Goal: Task Accomplishment & Management: Manage account settings

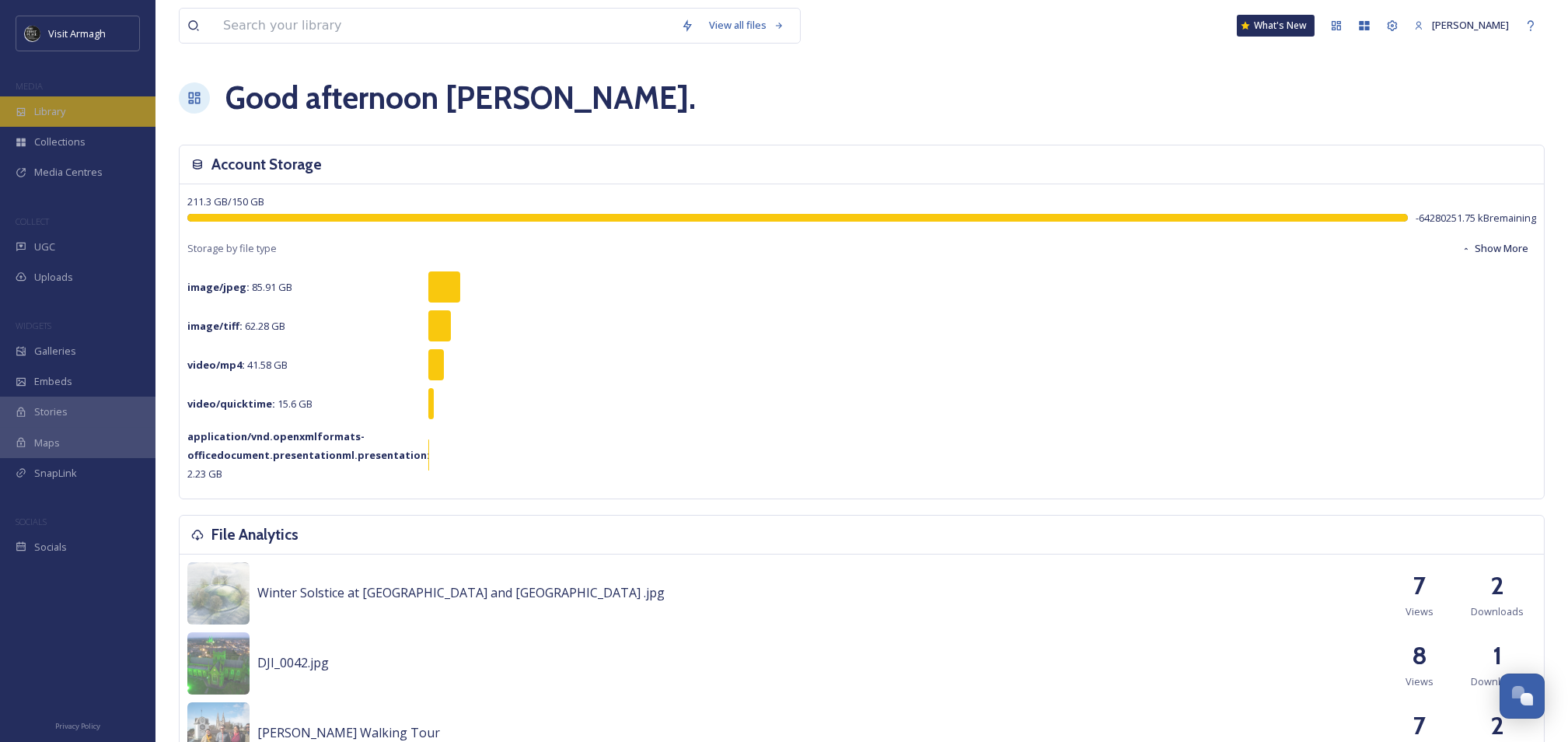
click at [33, 107] on div "Library" at bounding box center [77, 111] width 155 height 30
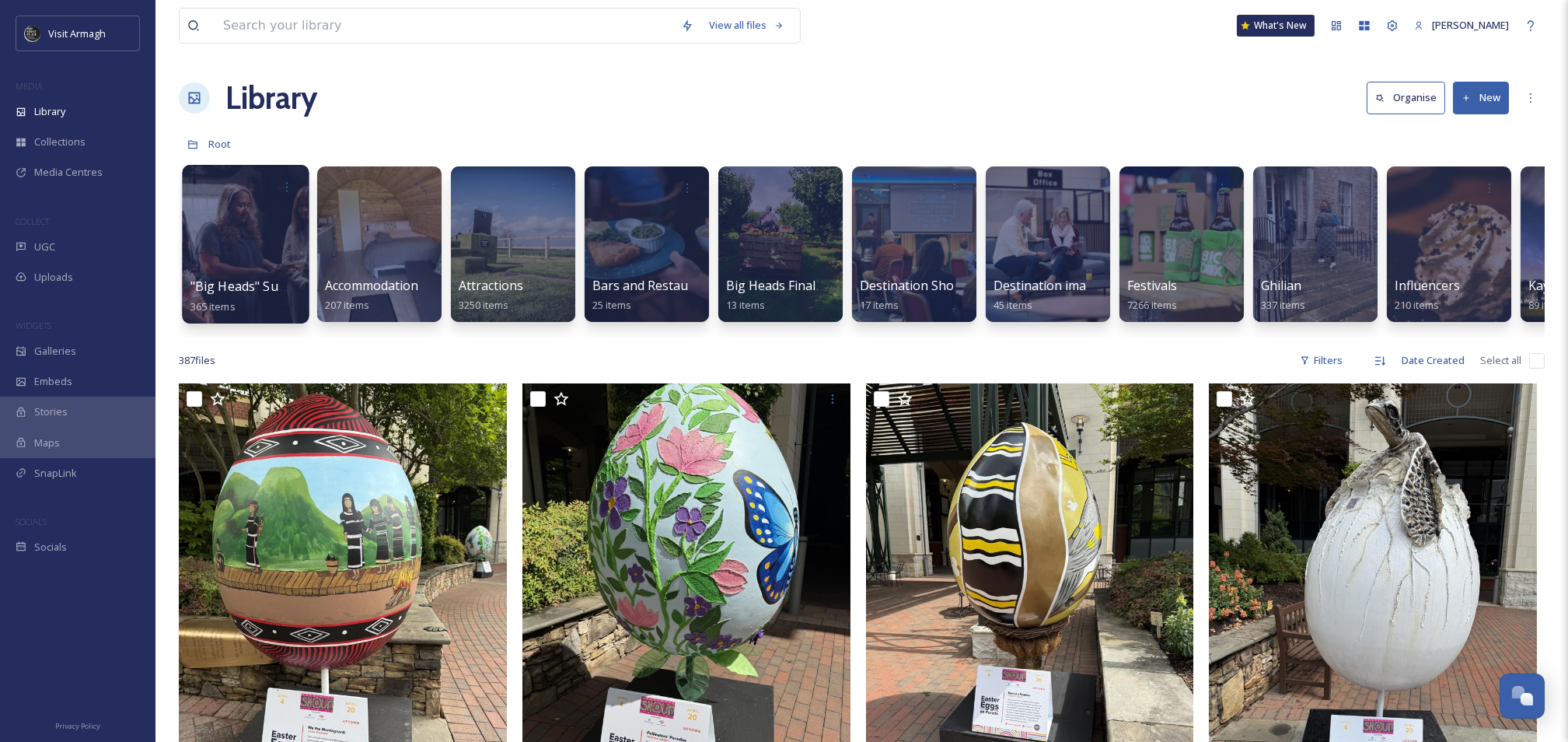
click at [216, 269] on div at bounding box center [245, 244] width 127 height 159
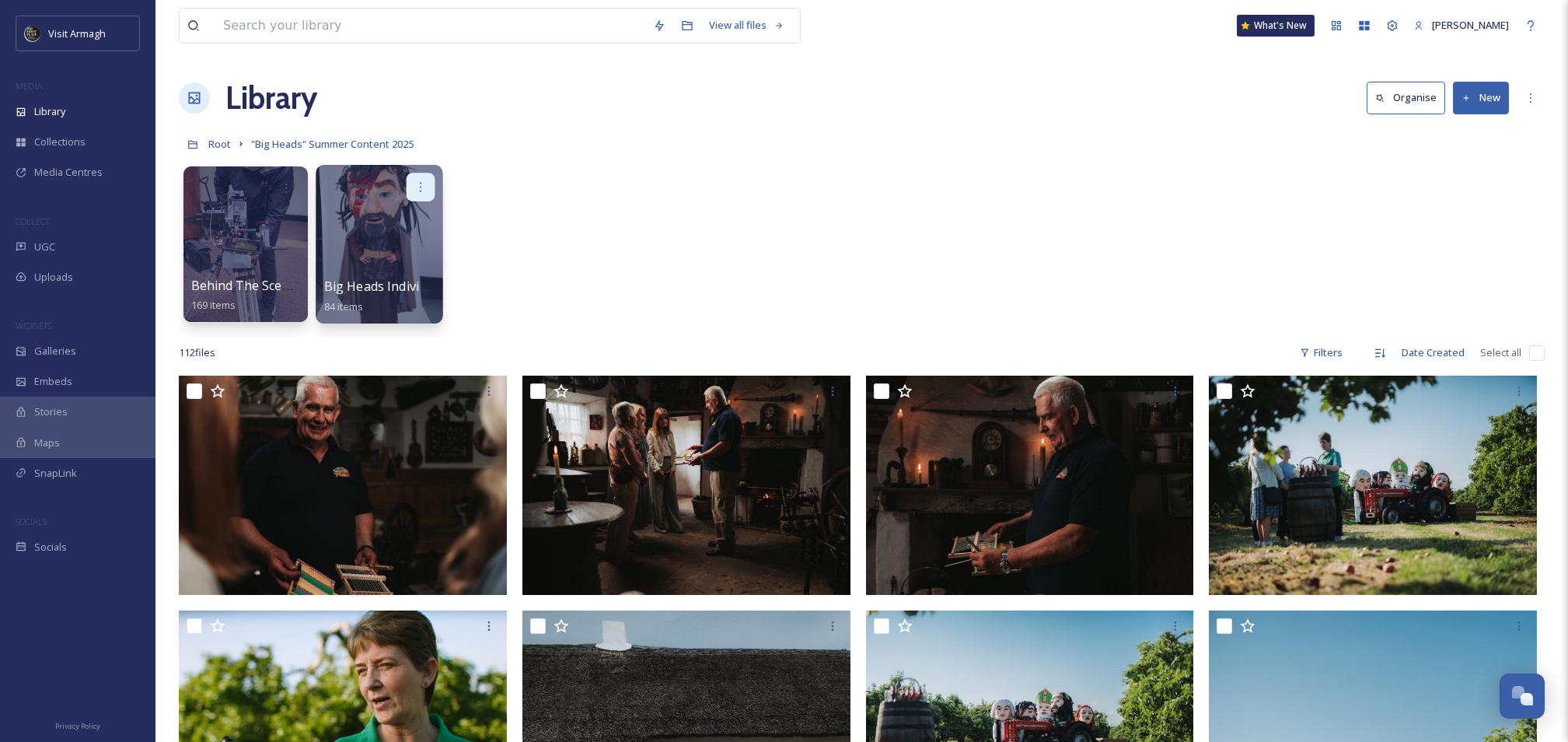
click at [429, 182] on div at bounding box center [421, 187] width 29 height 29
click at [408, 224] on span "Edit / Share" at bounding box center [383, 222] width 55 height 16
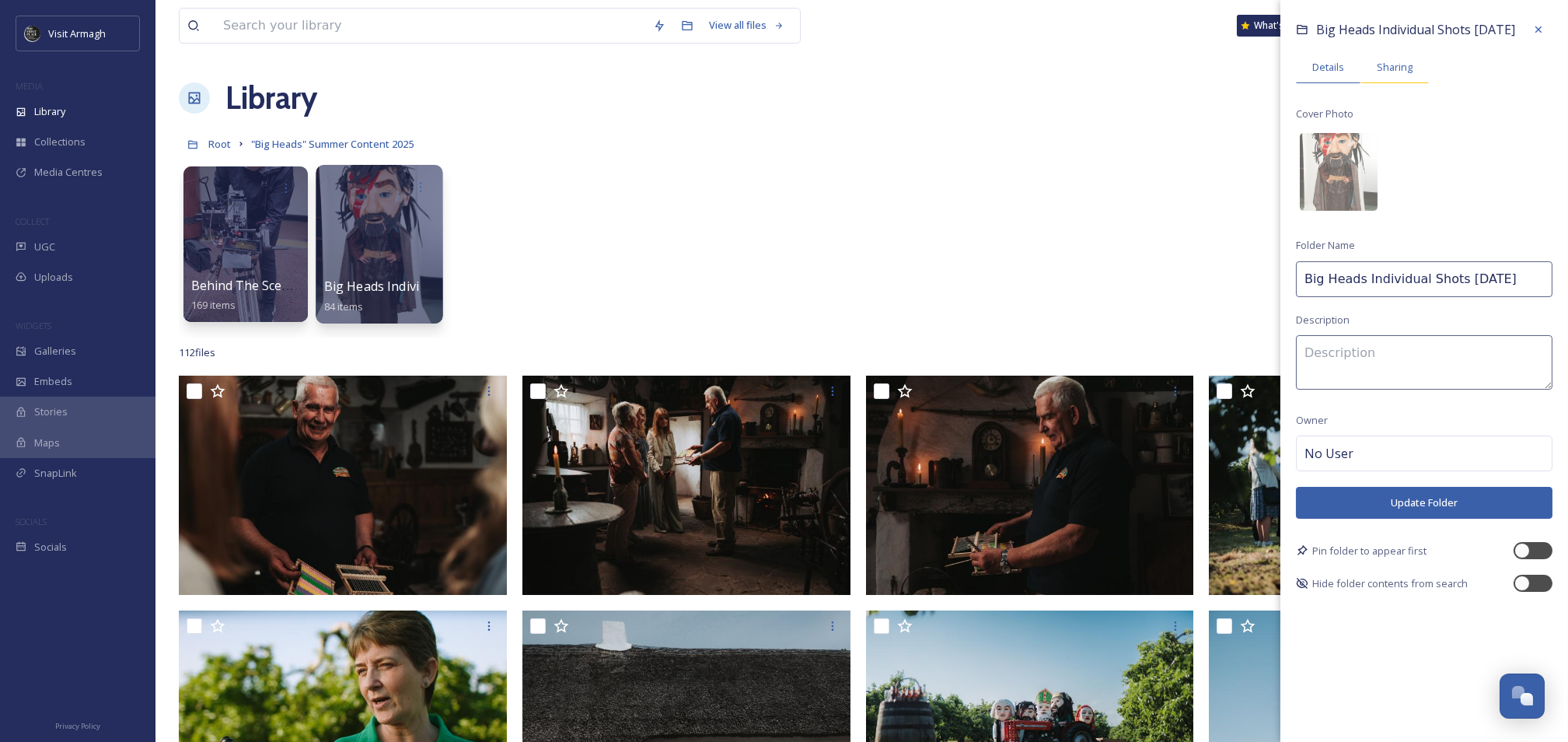
click at [1402, 69] on span "Sharing" at bounding box center [1395, 67] width 36 height 15
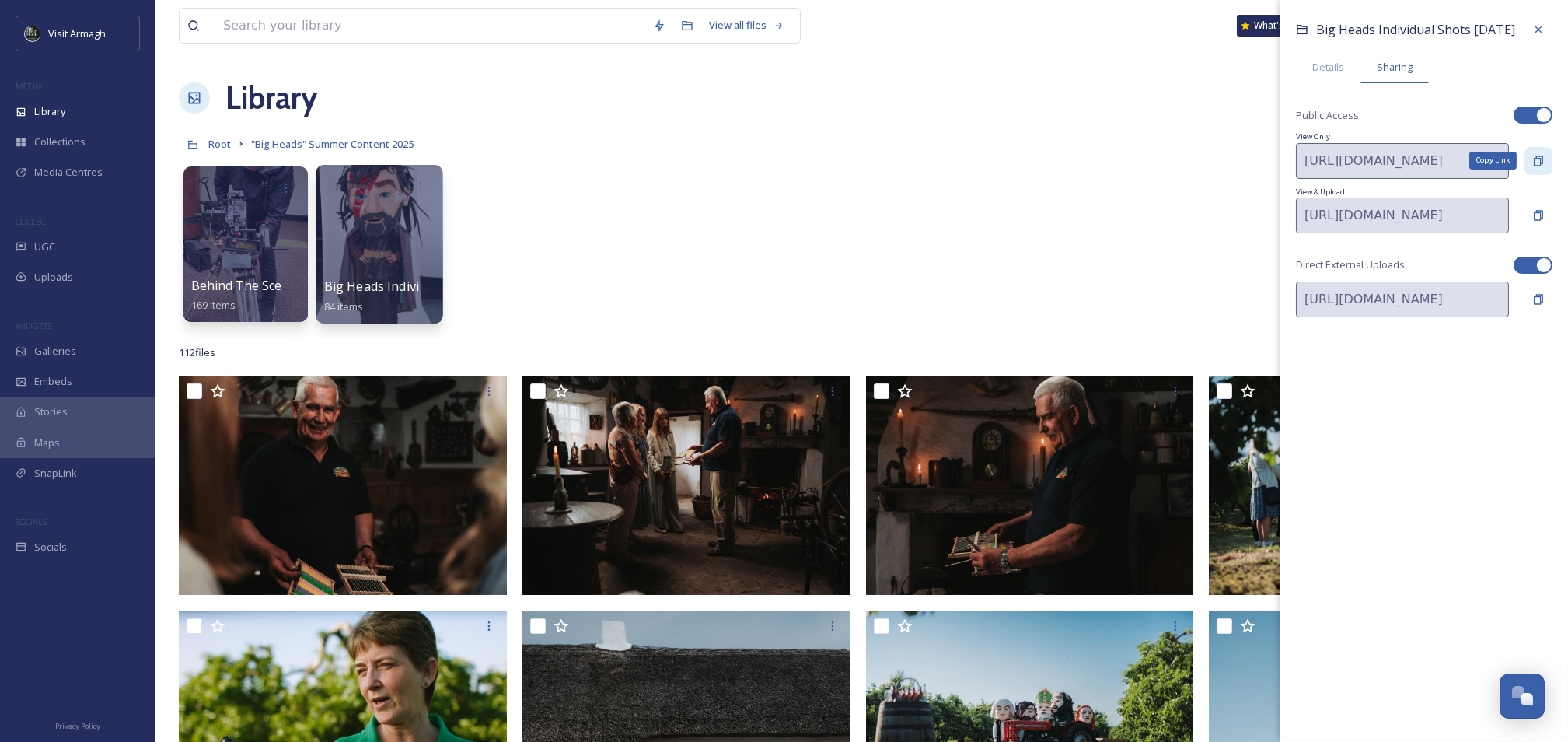
drag, startPoint x: 1538, startPoint y: 154, endPoint x: 1524, endPoint y: 165, distance: 17.8
click at [1538, 155] on icon at bounding box center [1538, 161] width 12 height 12
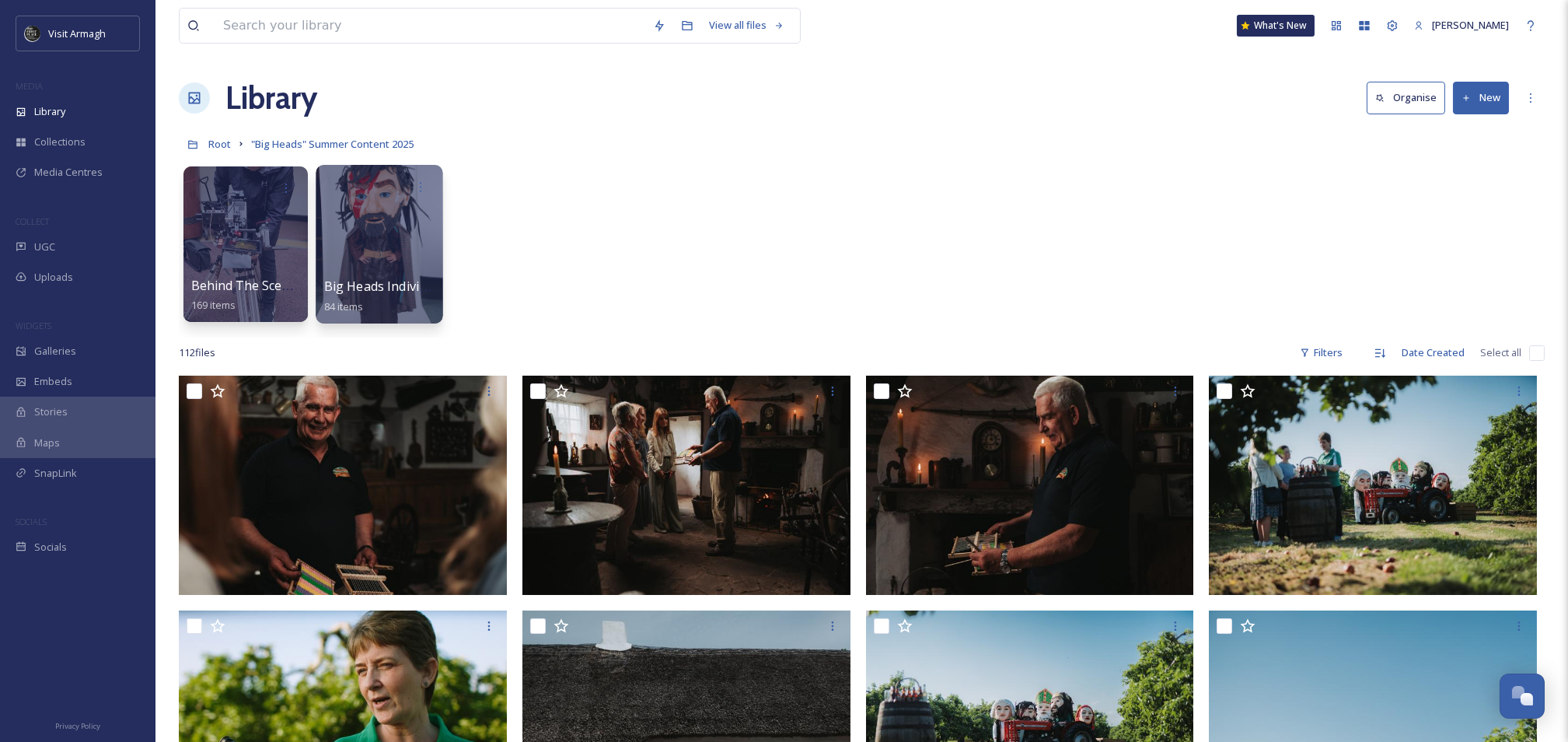
drag, startPoint x: 556, startPoint y: 274, endPoint x: 319, endPoint y: 235, distance: 240.2
click at [552, 274] on div "Behind The Scenes Content 169 items Big Heads Individual Shots [DATE] items" at bounding box center [861, 248] width 1366 height 179
click at [315, 139] on span ""Big Heads" Summer Content 2025" at bounding box center [333, 144] width 162 height 14
click at [220, 144] on span "Root" at bounding box center [219, 144] width 23 height 14
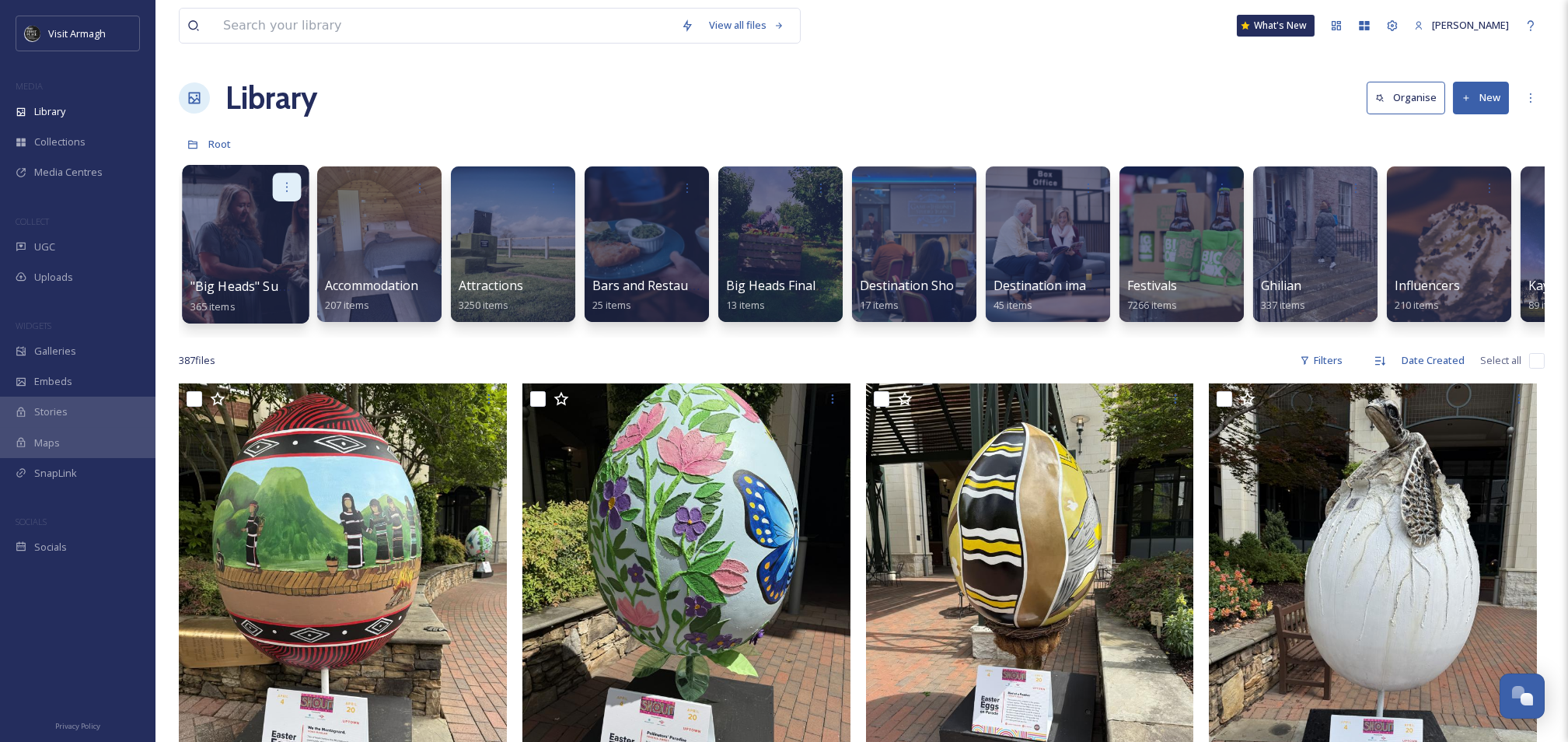
click at [287, 188] on icon at bounding box center [287, 187] width 12 height 12
click at [277, 219] on div "Edit / Share" at bounding box center [257, 222] width 87 height 31
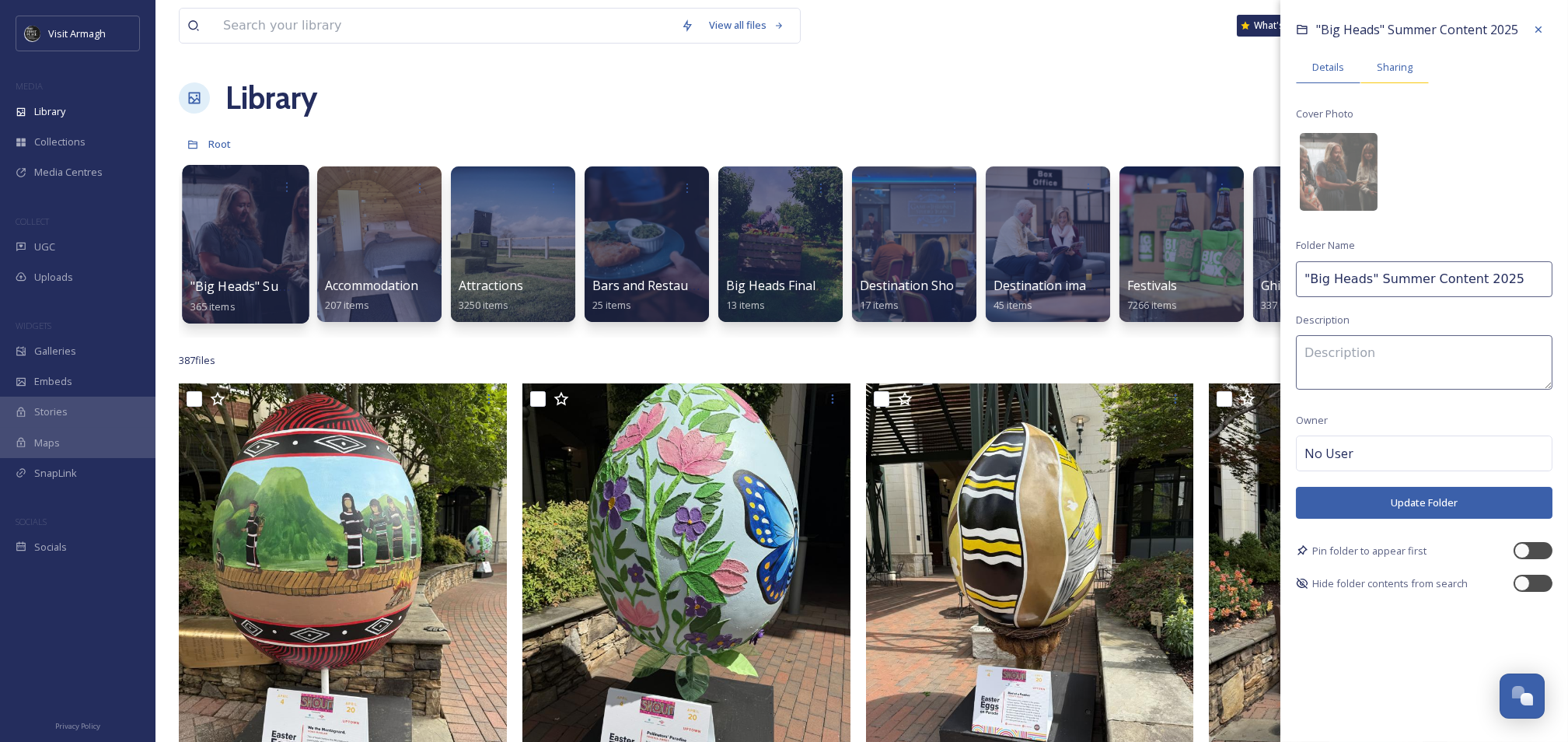
click at [1384, 66] on span "Sharing" at bounding box center [1395, 67] width 36 height 15
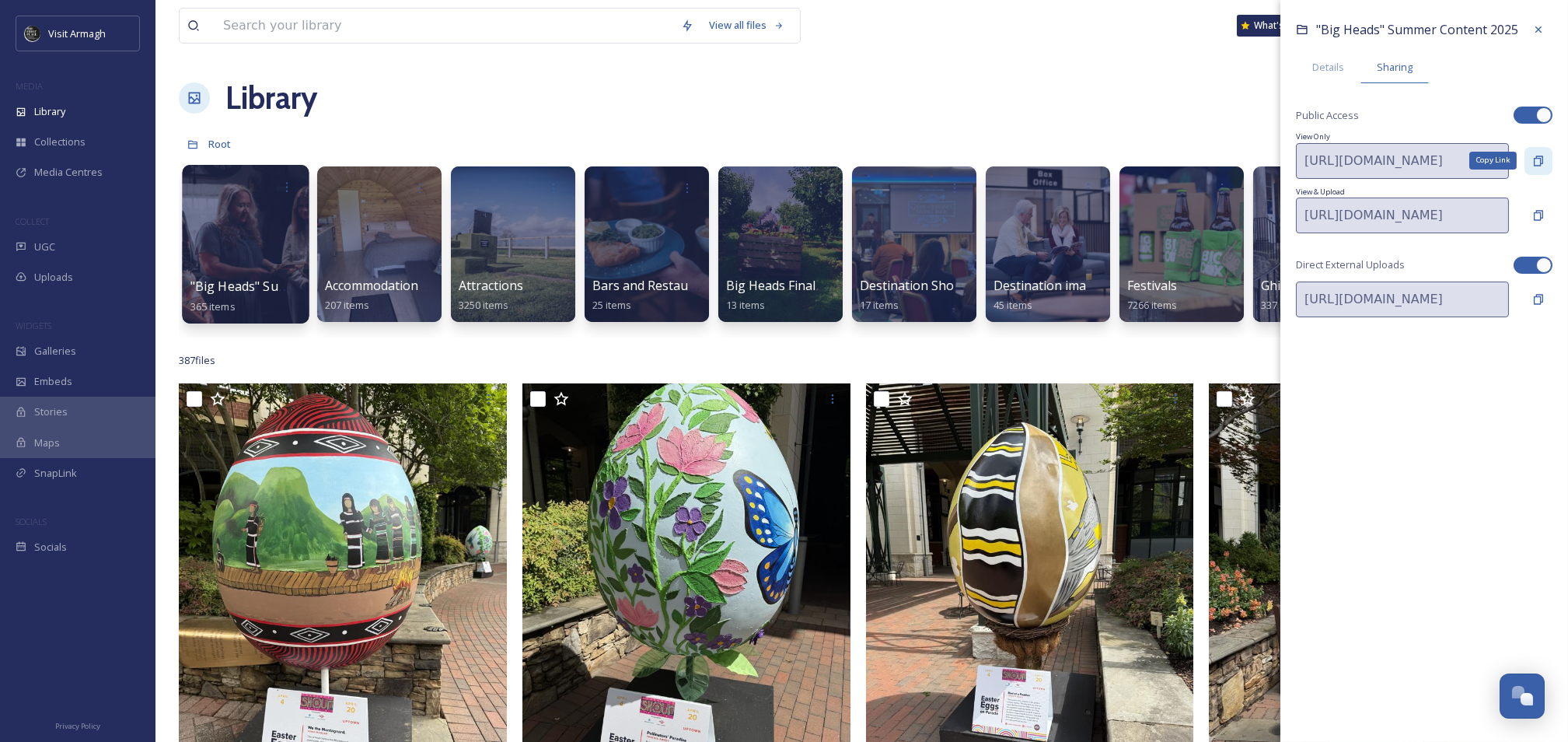
click at [1544, 166] on icon at bounding box center [1538, 161] width 12 height 12
drag, startPoint x: 1108, startPoint y: 133, endPoint x: 928, endPoint y: 141, distance: 180.2
click at [1107, 133] on div "Root" at bounding box center [861, 144] width 1366 height 30
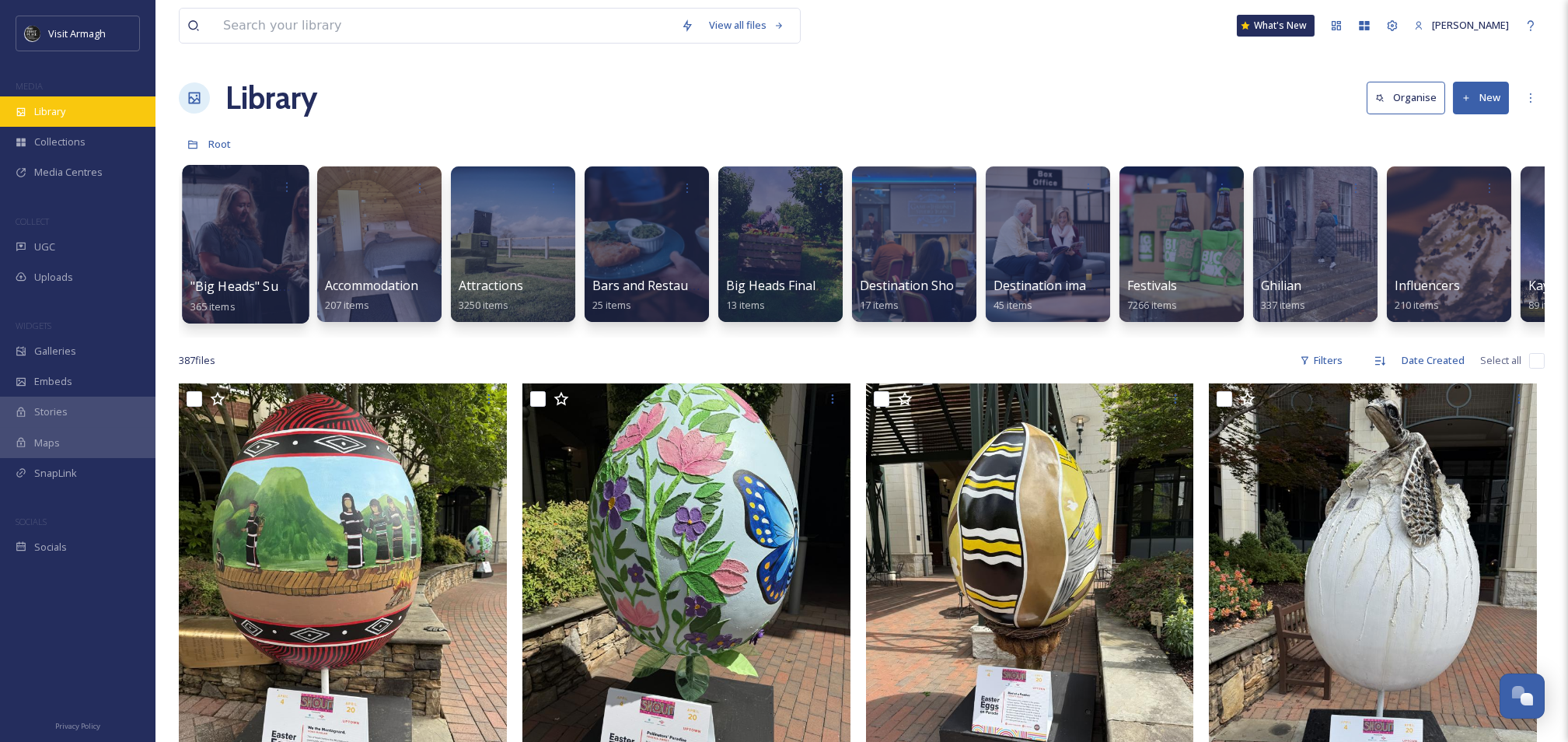
click at [41, 97] on div "Library" at bounding box center [77, 111] width 155 height 30
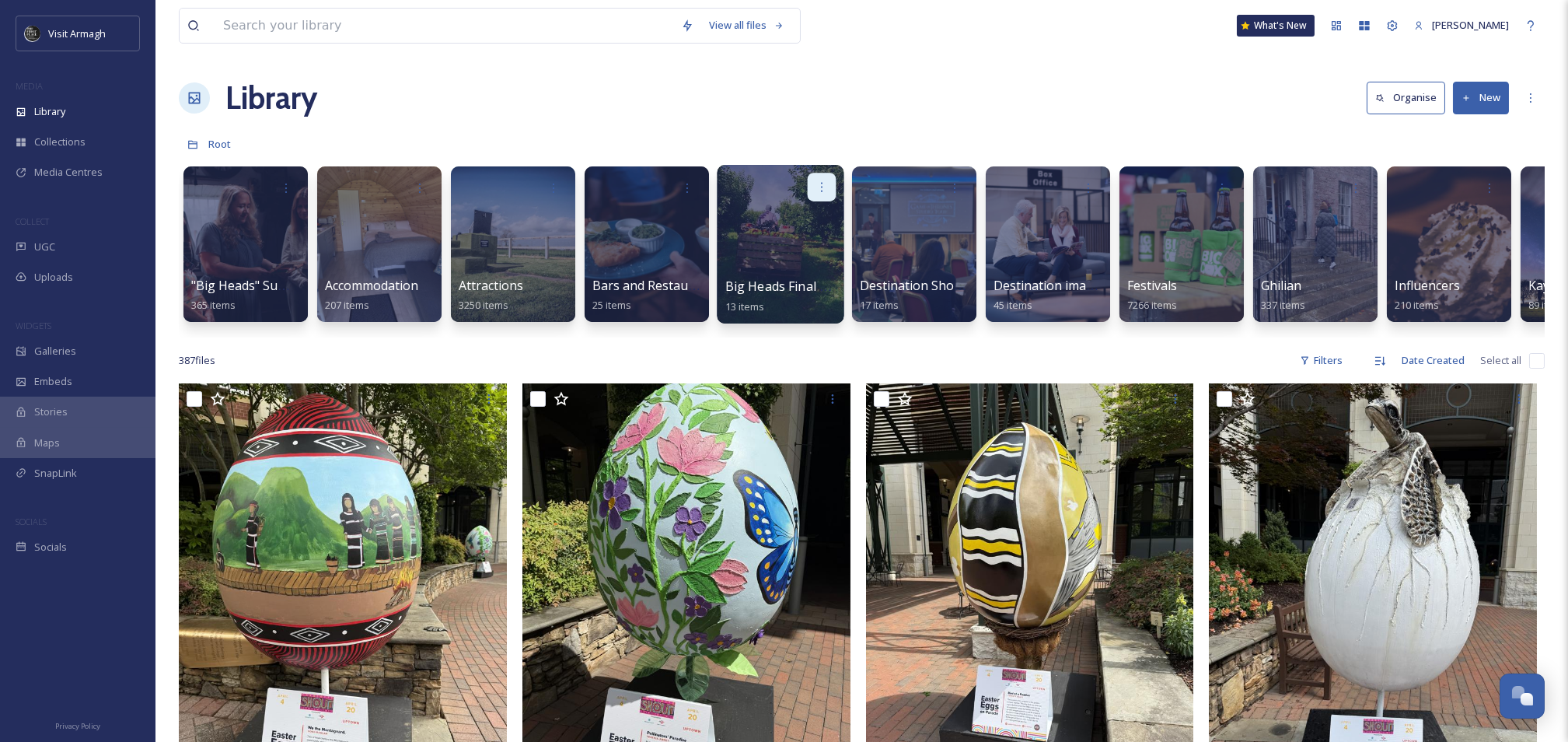
click at [821, 185] on icon at bounding box center [821, 187] width 12 height 12
click at [806, 219] on span "Edit / Share" at bounding box center [784, 222] width 55 height 16
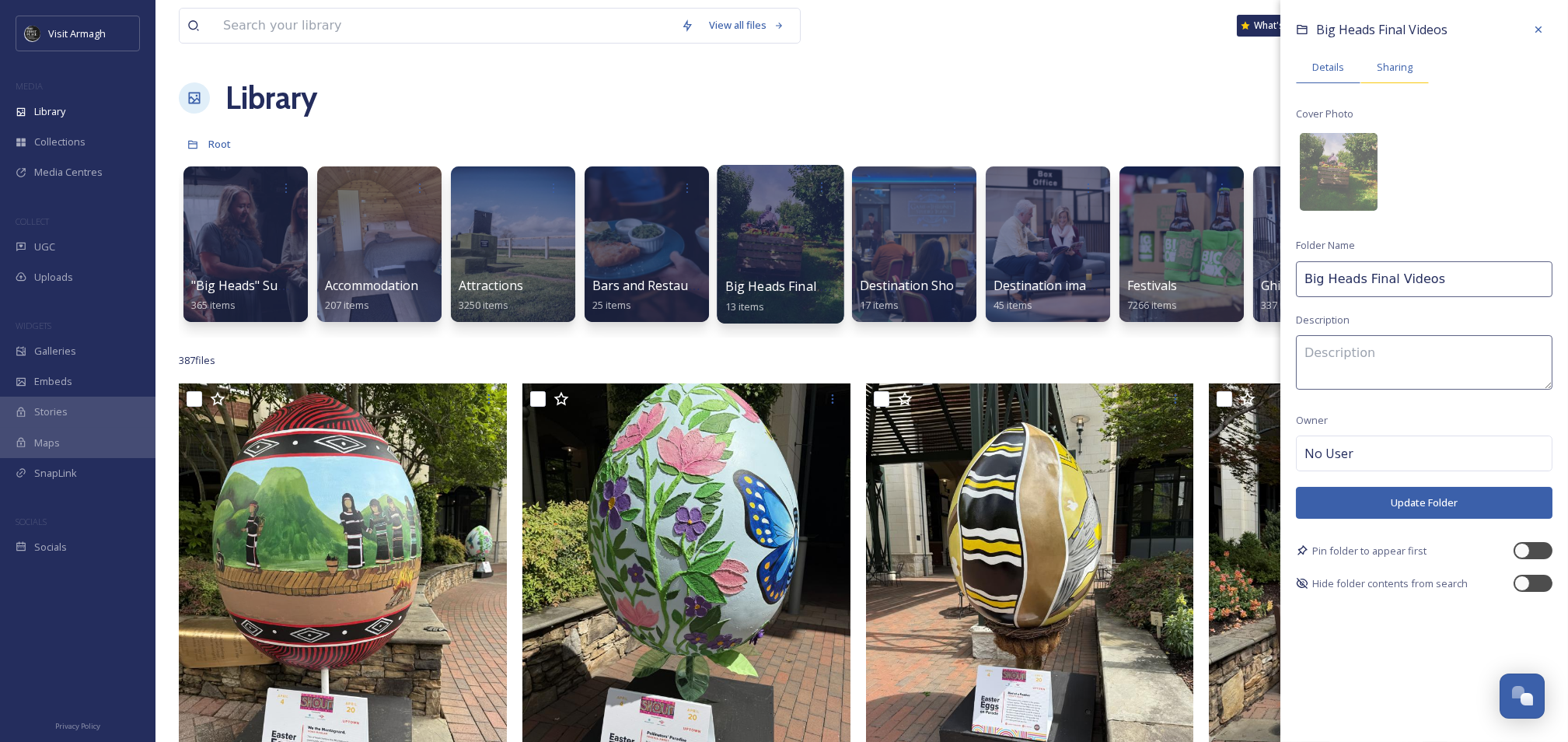
click at [1399, 67] on span "Sharing" at bounding box center [1395, 67] width 36 height 15
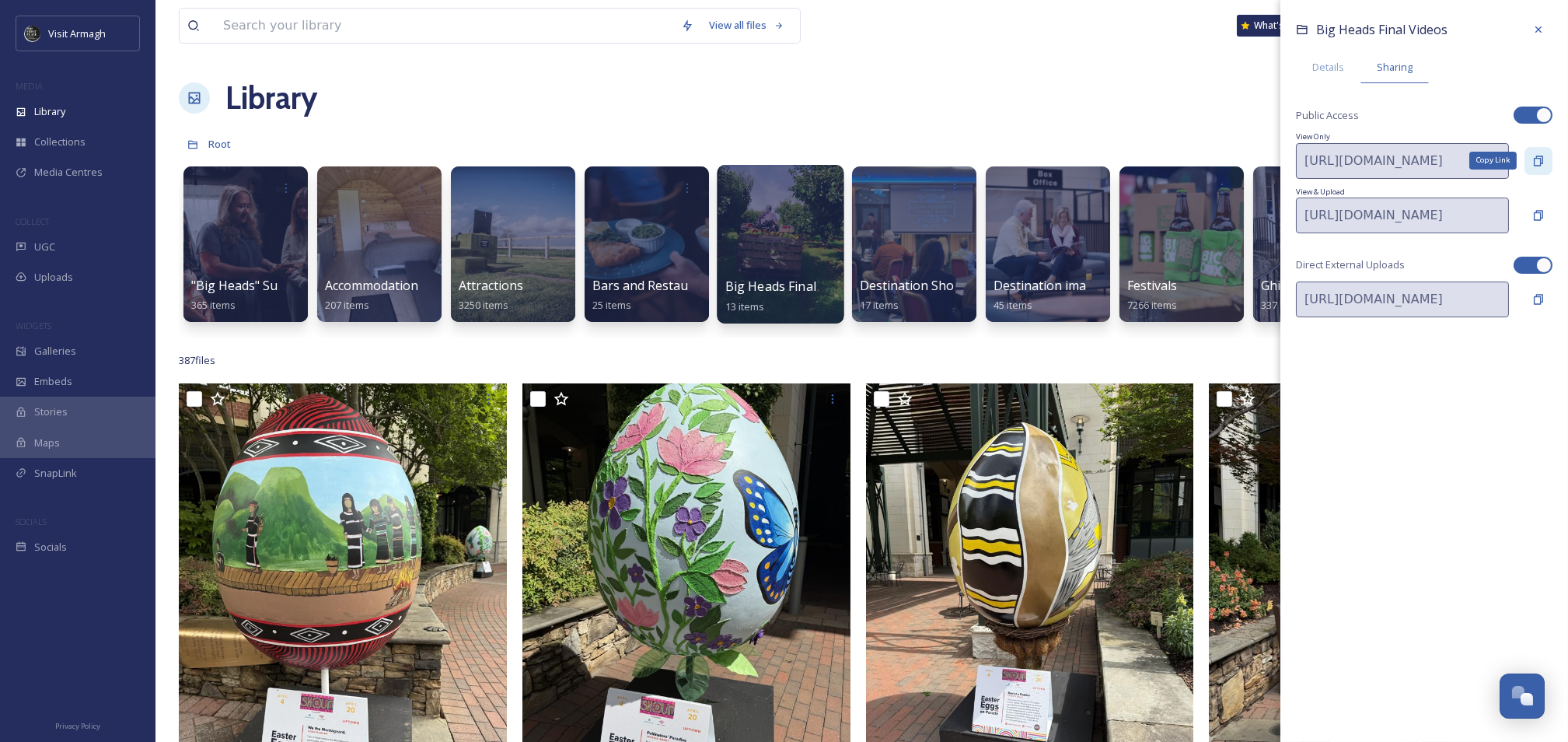
drag, startPoint x: 1534, startPoint y: 164, endPoint x: 1381, endPoint y: 228, distance: 165.8
click at [1532, 166] on icon at bounding box center [1538, 161] width 12 height 12
click at [467, 99] on div "Library Organise New" at bounding box center [861, 98] width 1366 height 47
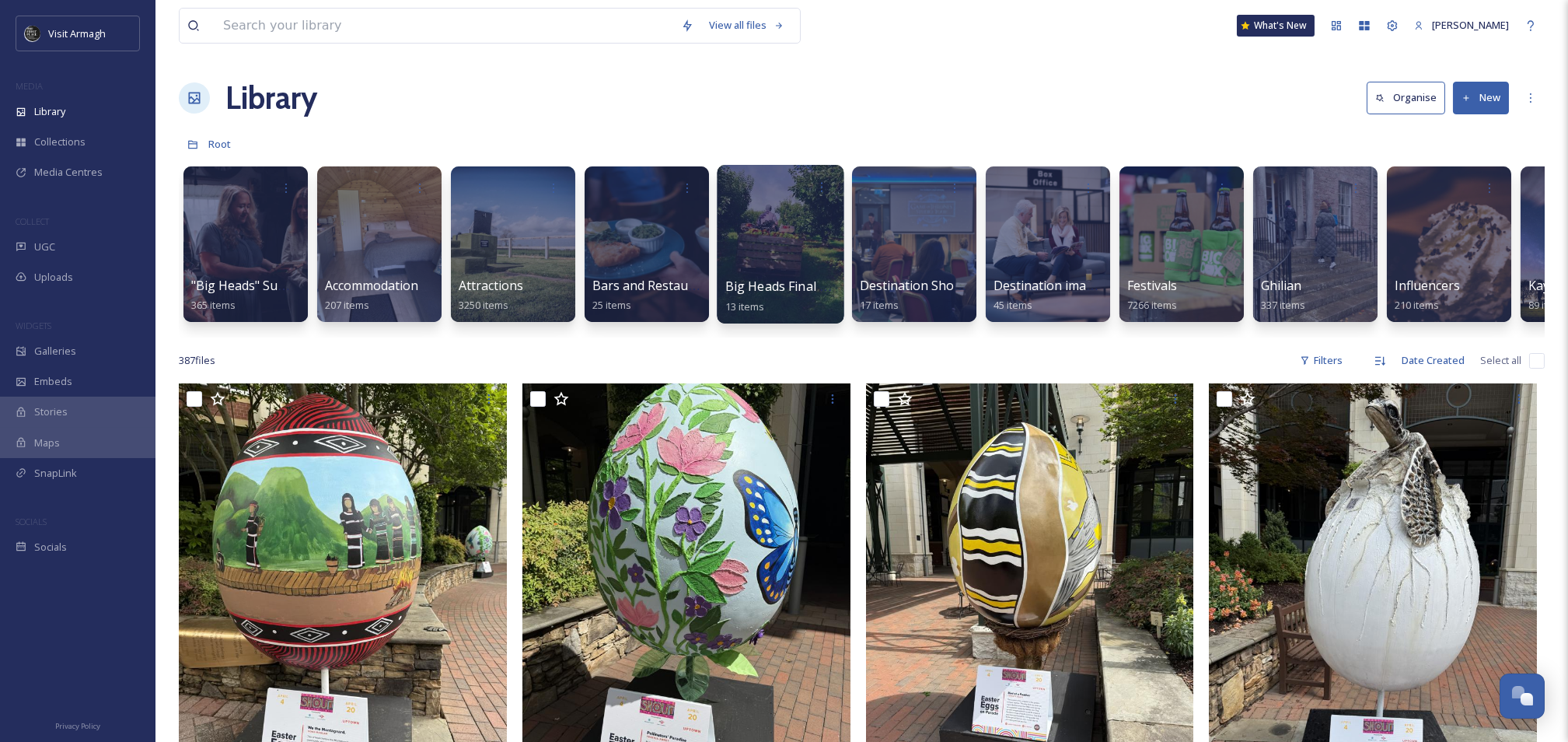
click at [1479, 97] on button "New" at bounding box center [1481, 98] width 56 height 32
click at [1461, 201] on span "Folder" at bounding box center [1463, 194] width 30 height 15
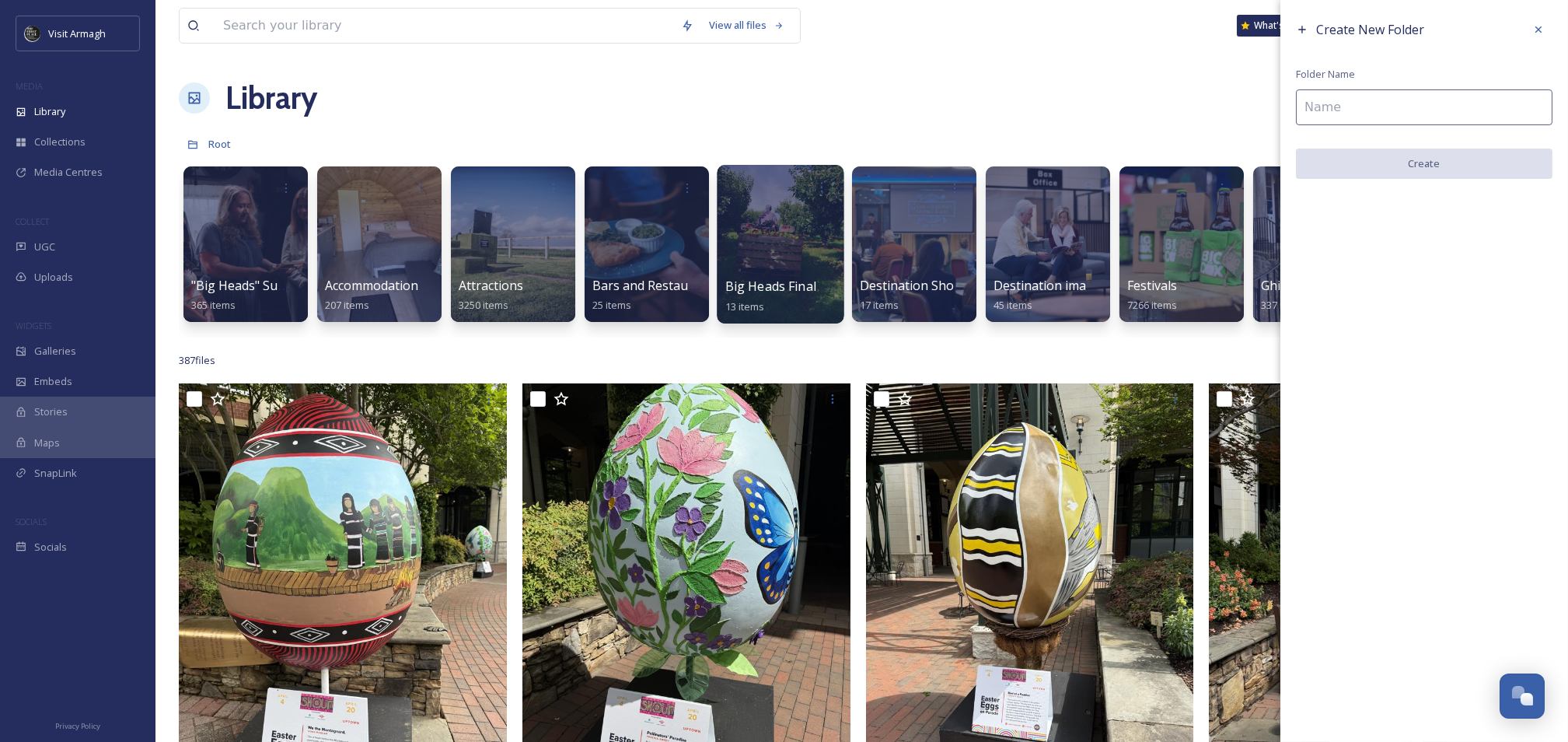
click at [1362, 108] on input at bounding box center [1424, 107] width 257 height 36
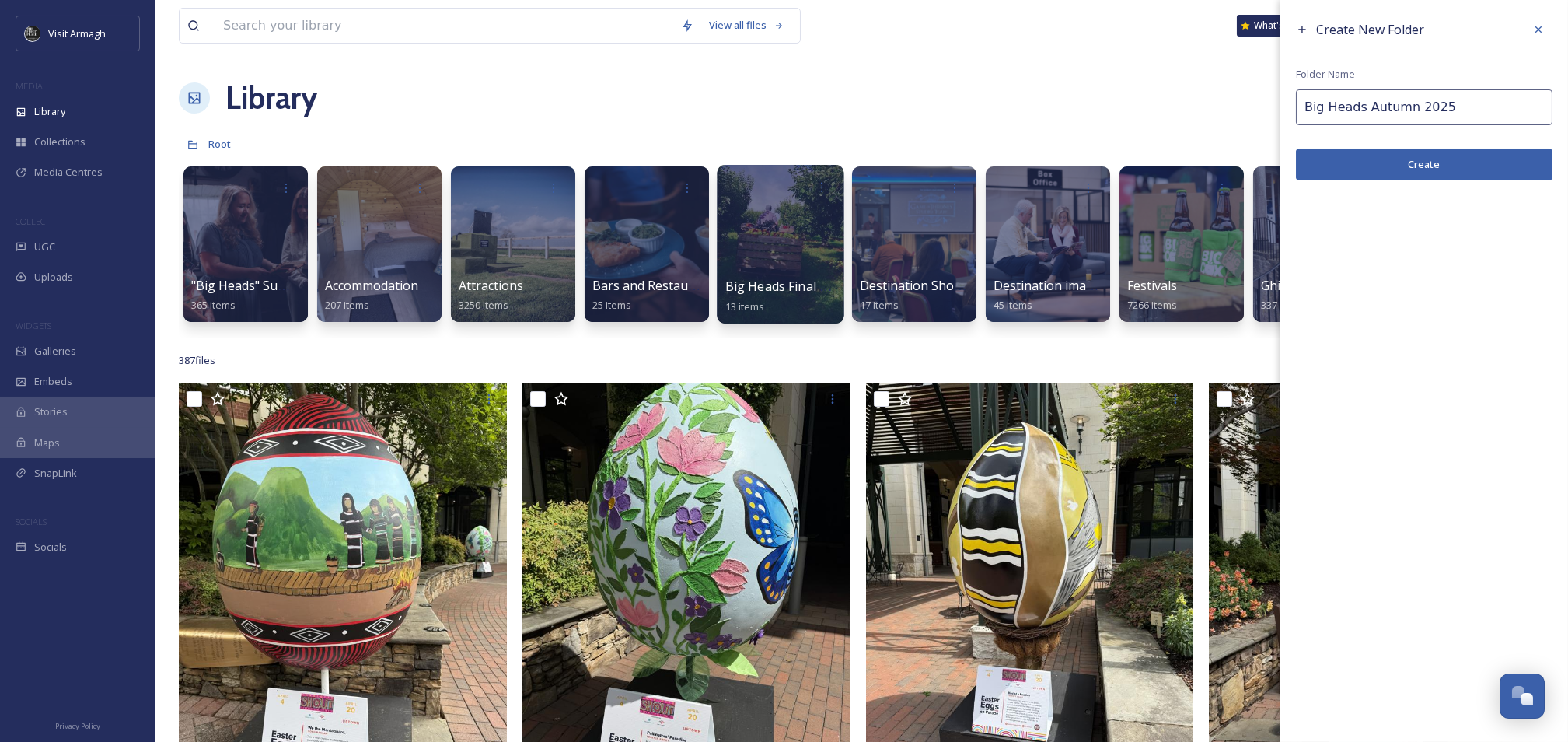
type input "Big Heads Autumn 2025"
click at [1441, 158] on button "Create" at bounding box center [1424, 164] width 257 height 32
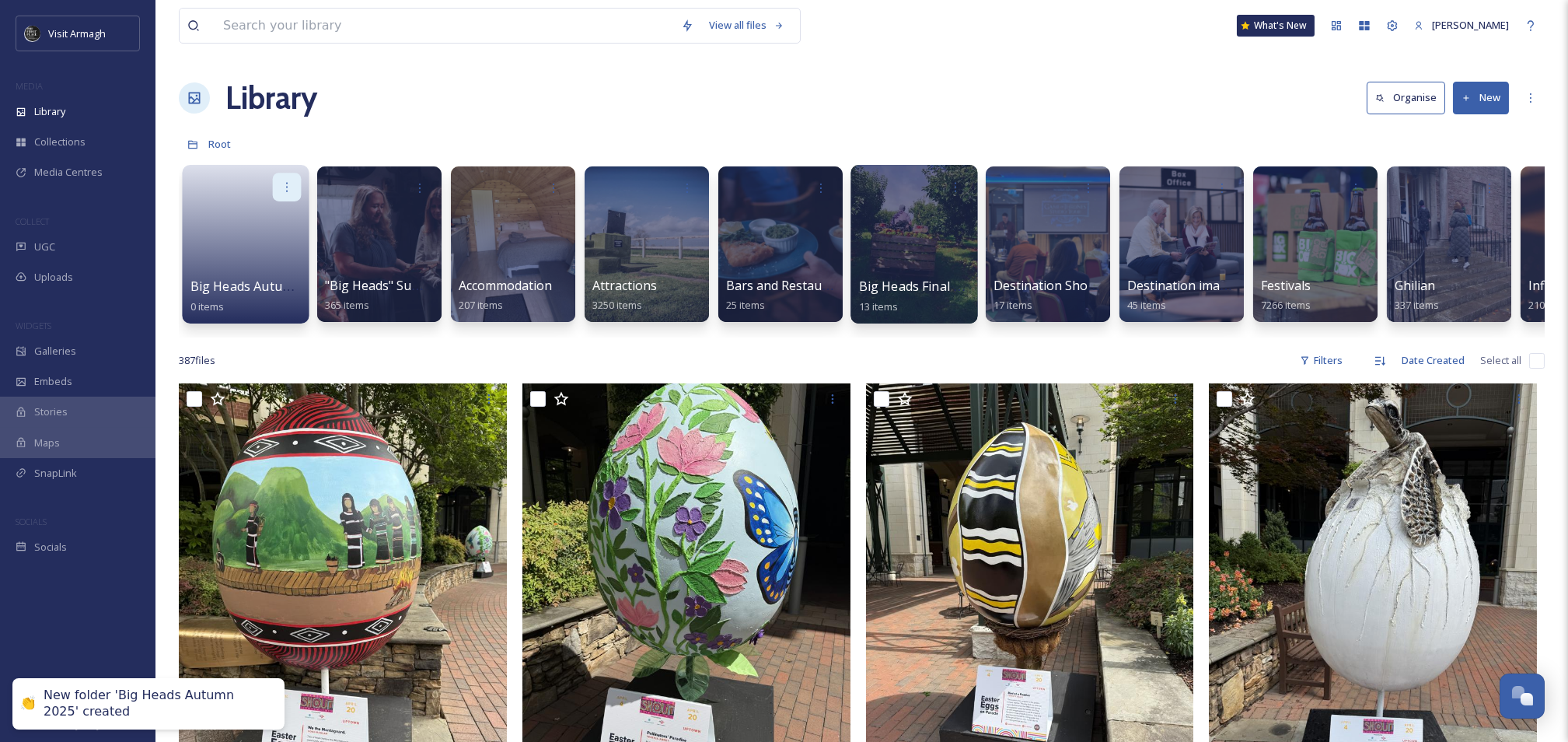
click at [294, 183] on div at bounding box center [287, 187] width 29 height 29
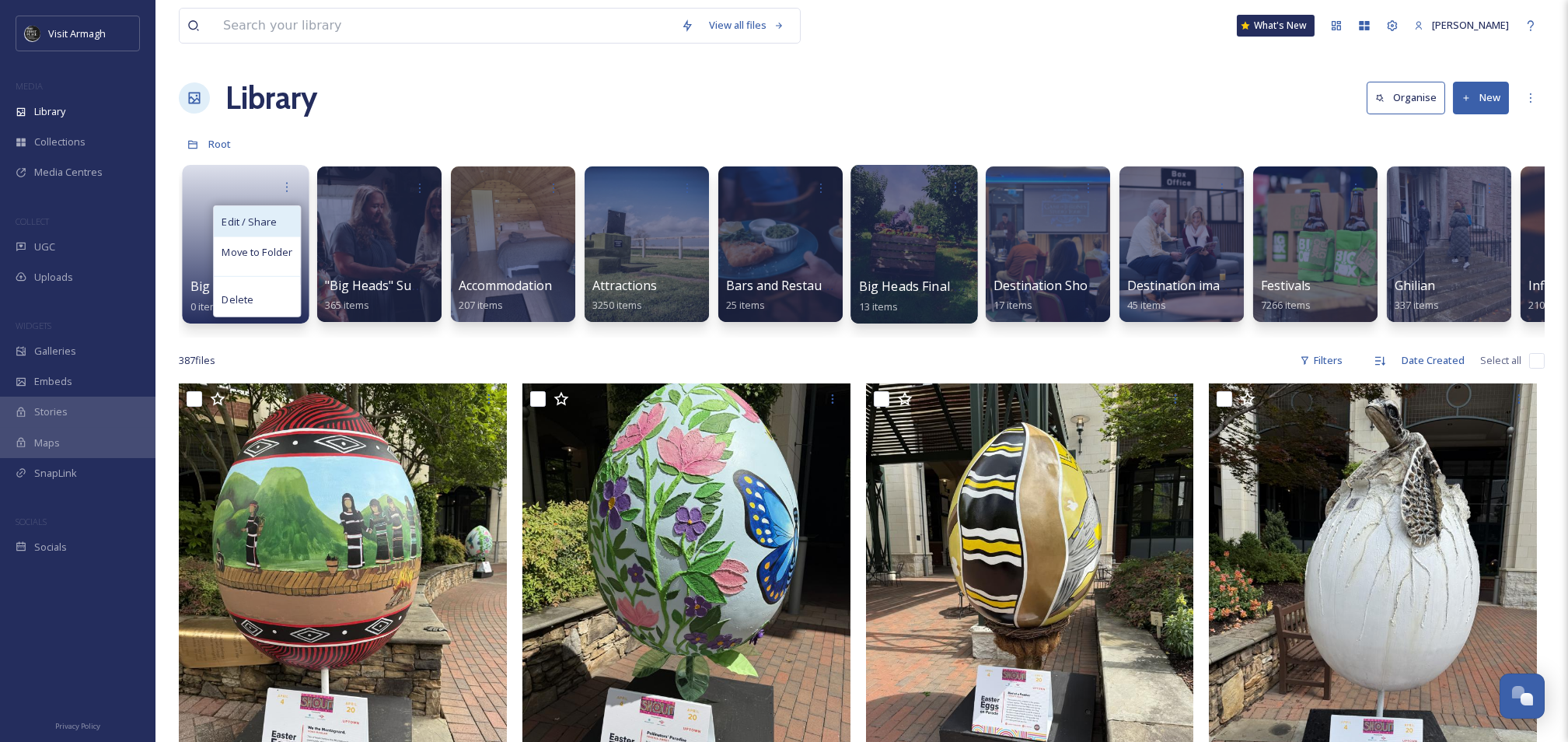
click at [288, 226] on div "Edit / Share" at bounding box center [257, 222] width 87 height 31
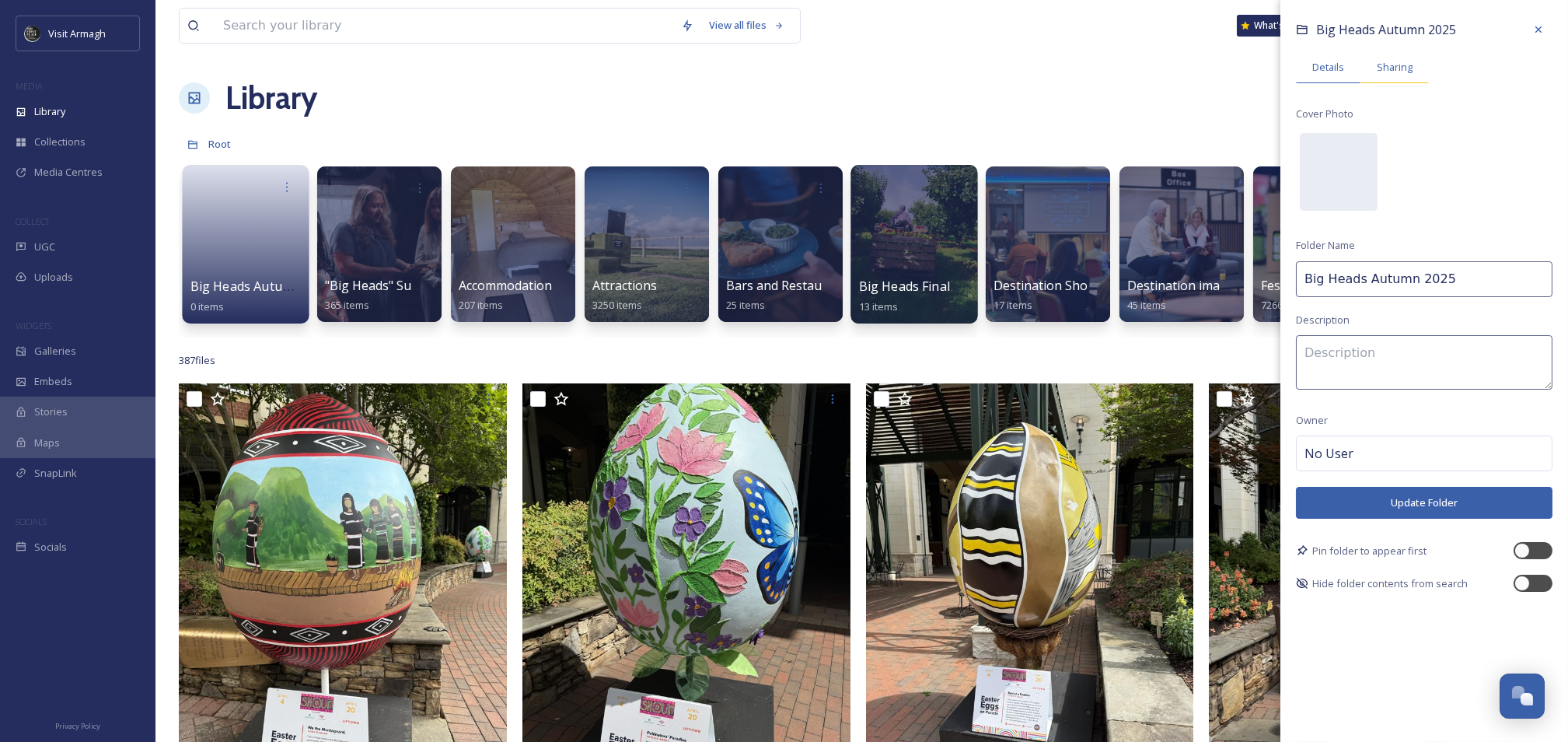
click at [1387, 75] on span "Sharing" at bounding box center [1395, 67] width 36 height 15
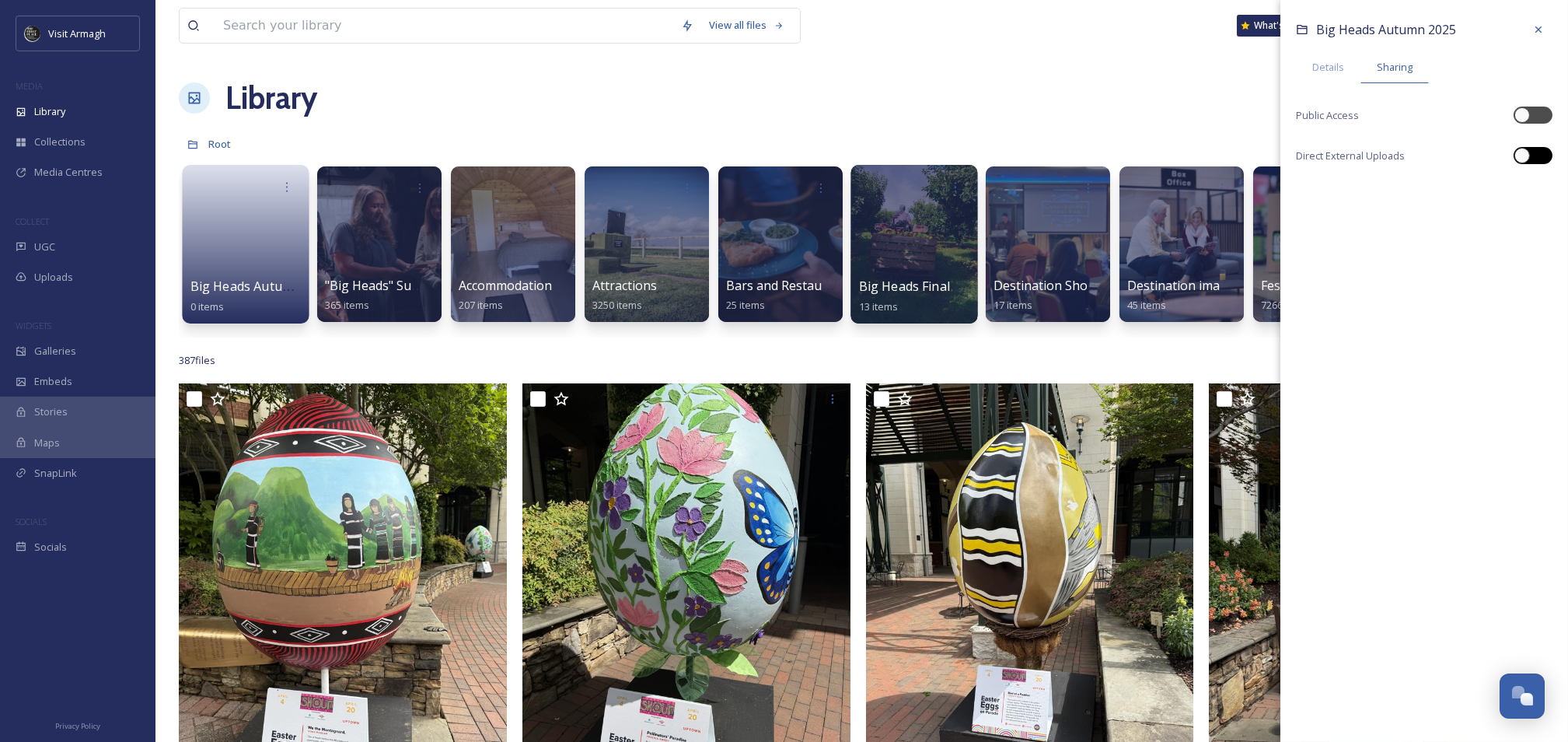
click at [1546, 159] on div at bounding box center [1533, 155] width 39 height 17
checkbox input "true"
click at [1534, 104] on div "Big Heads Autumn 2025 Details Sharing Public Access Direct External Uploads [UR…" at bounding box center [1424, 123] width 287 height 247
click at [1537, 117] on div at bounding box center [1541, 115] width 8 height 8
checkbox input "true"
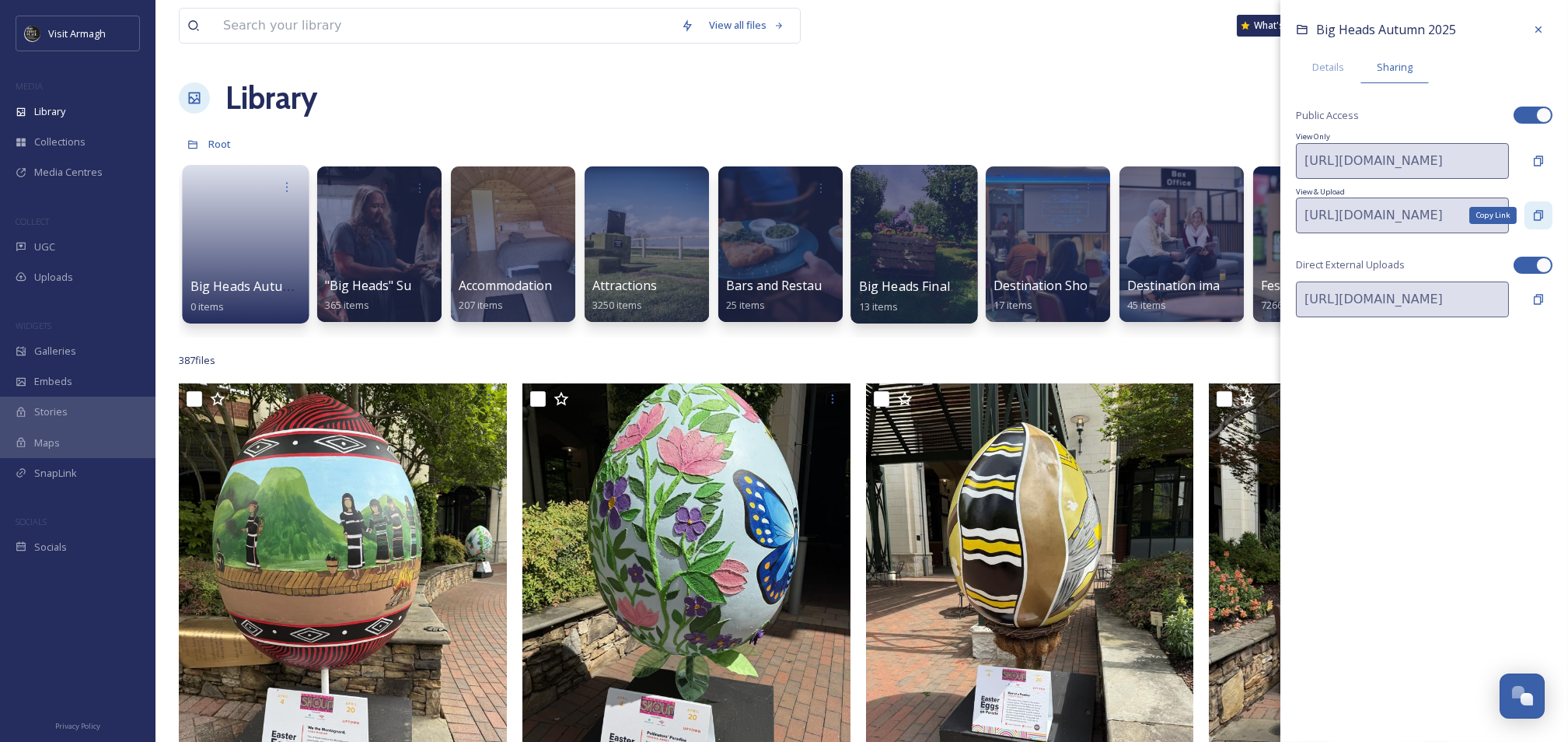
click at [1534, 213] on icon at bounding box center [1538, 215] width 9 height 10
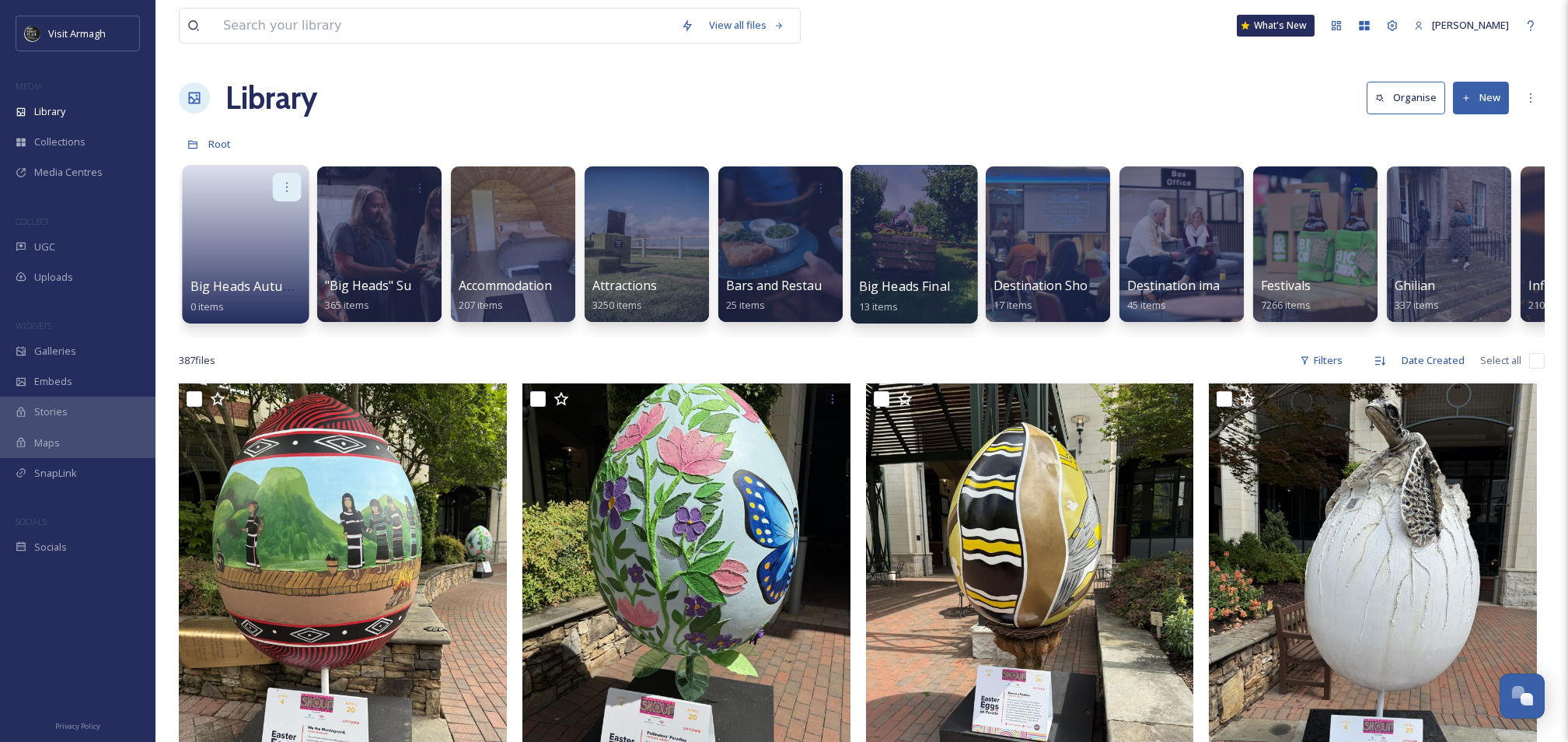
click at [283, 187] on icon at bounding box center [287, 187] width 12 height 12
drag, startPoint x: 1472, startPoint y: 96, endPoint x: 1369, endPoint y: 112, distance: 104.2
click at [1473, 96] on button "New" at bounding box center [1481, 98] width 56 height 32
click at [1477, 195] on span "Folder" at bounding box center [1463, 194] width 30 height 15
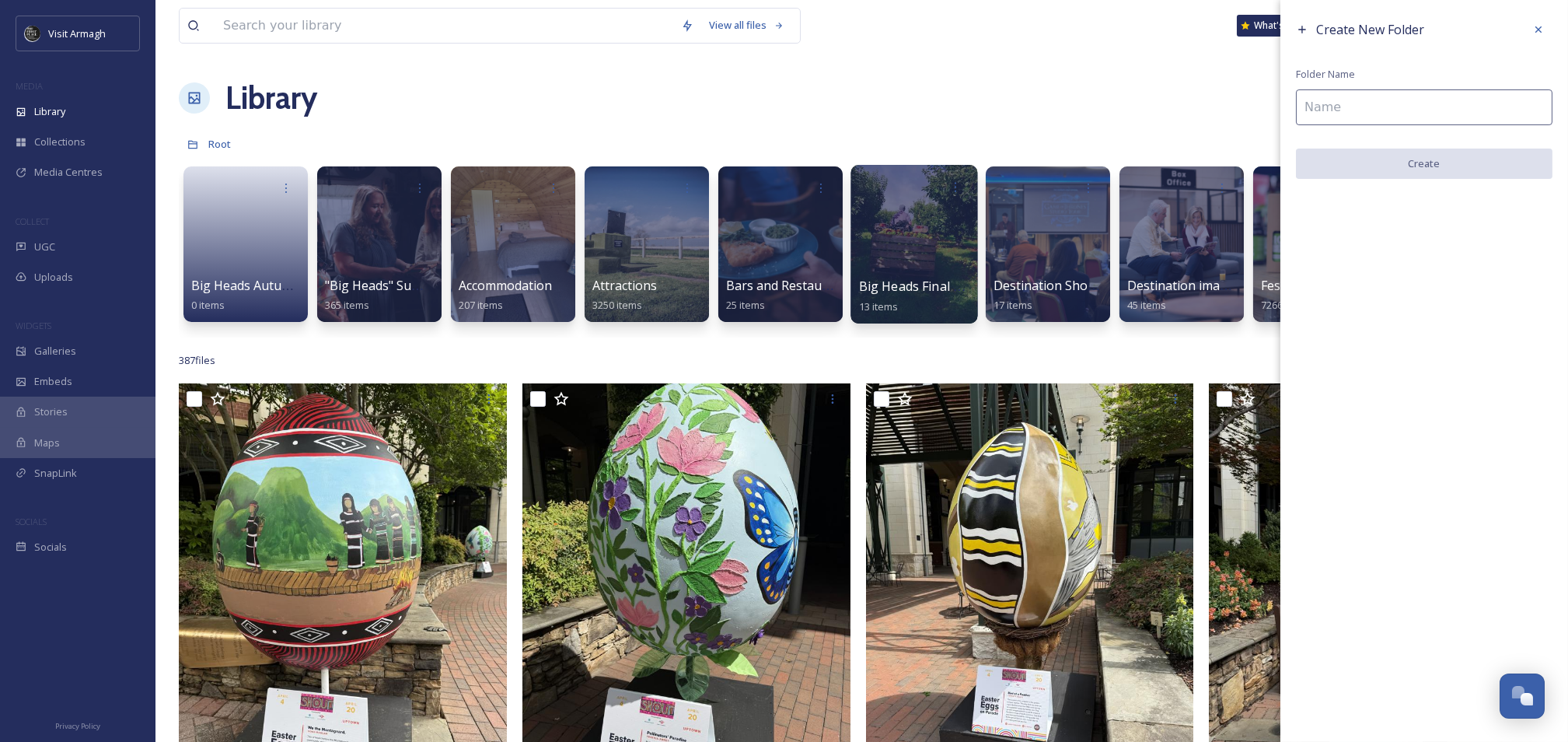
click at [1333, 117] on input at bounding box center [1424, 107] width 257 height 36
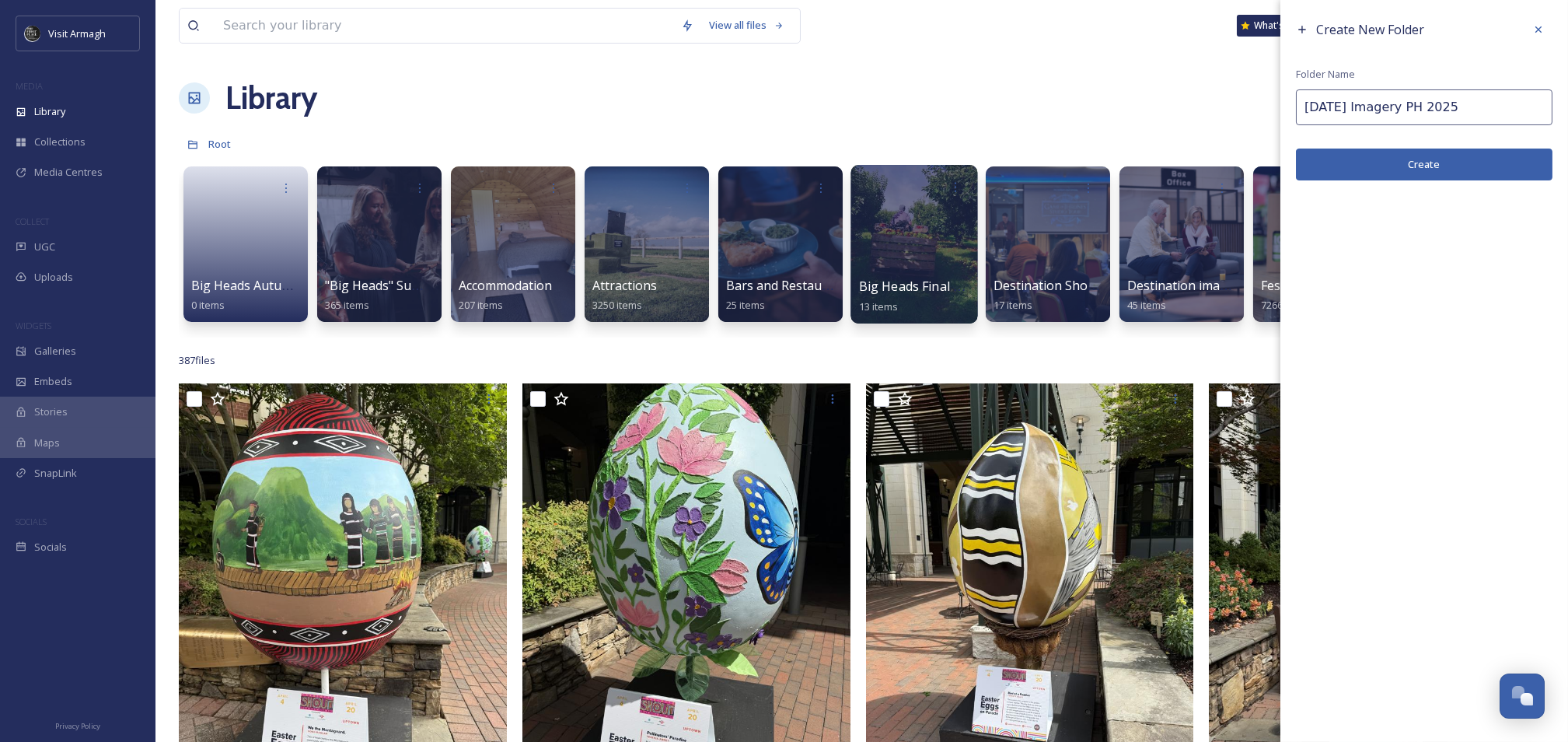
type input "[DATE] Imagery PH 2025"
click at [1487, 170] on button "Create" at bounding box center [1424, 164] width 257 height 32
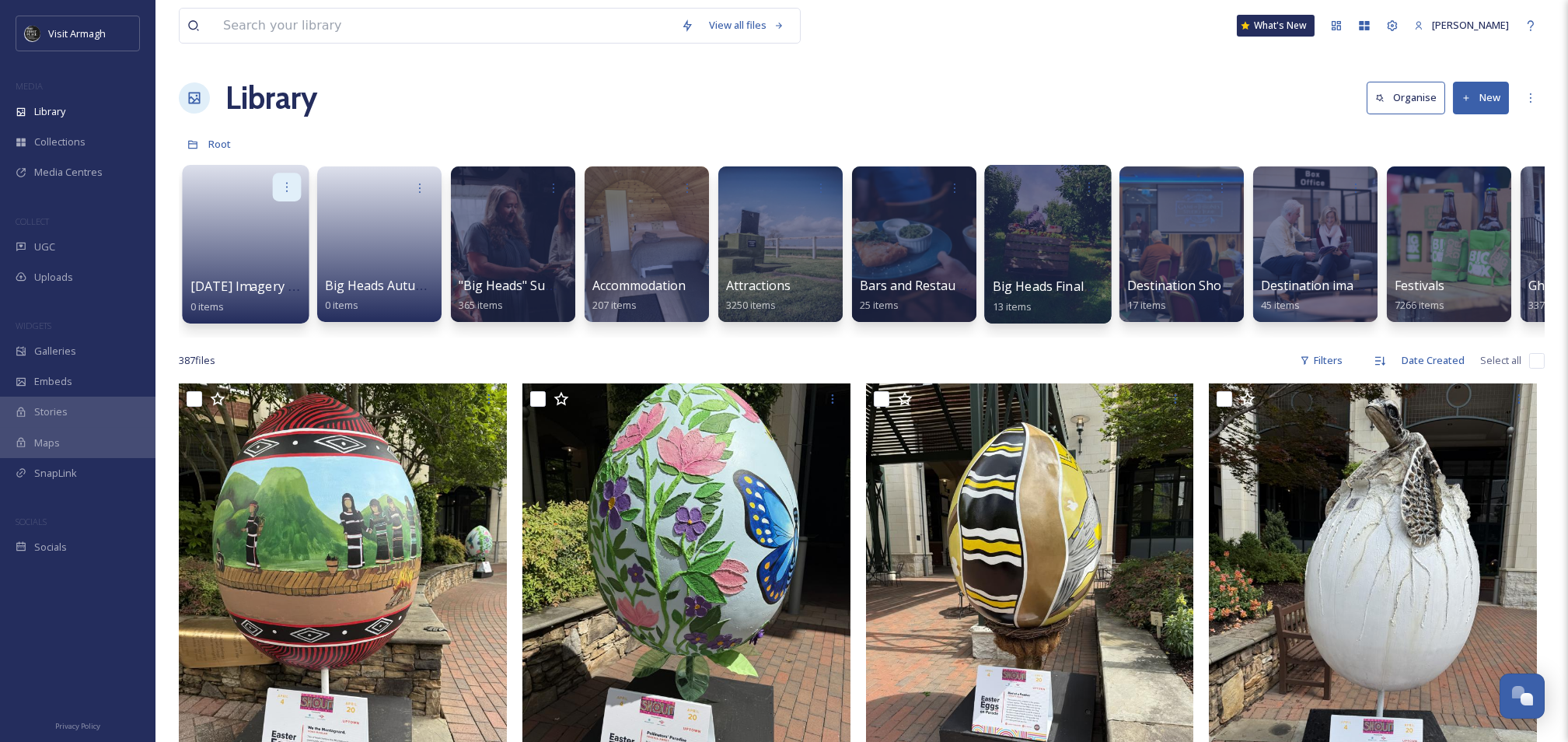
click at [286, 181] on icon at bounding box center [287, 187] width 12 height 12
click at [258, 221] on span "Edit / Share" at bounding box center [249, 222] width 55 height 16
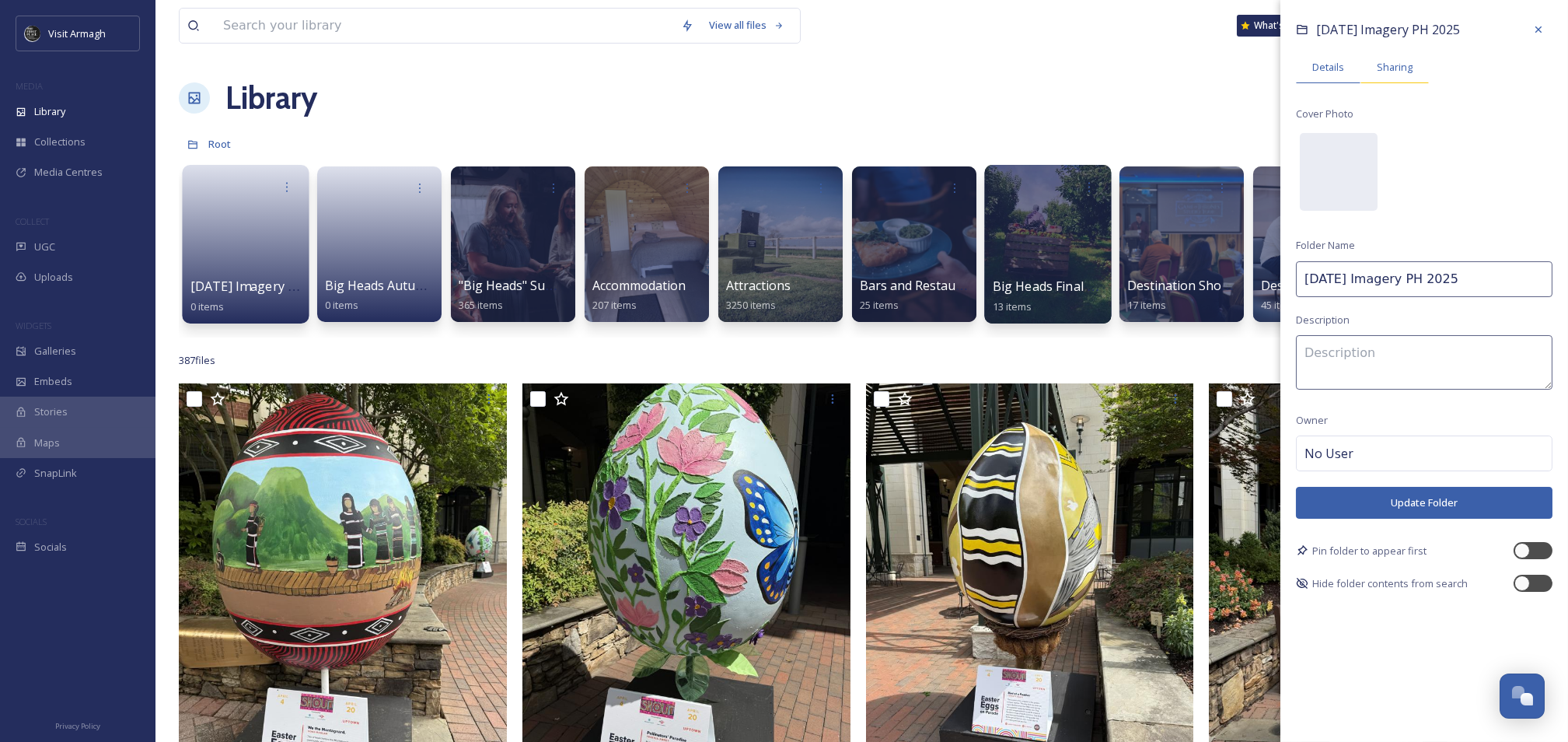
click at [1409, 69] on span "Sharing" at bounding box center [1395, 67] width 36 height 15
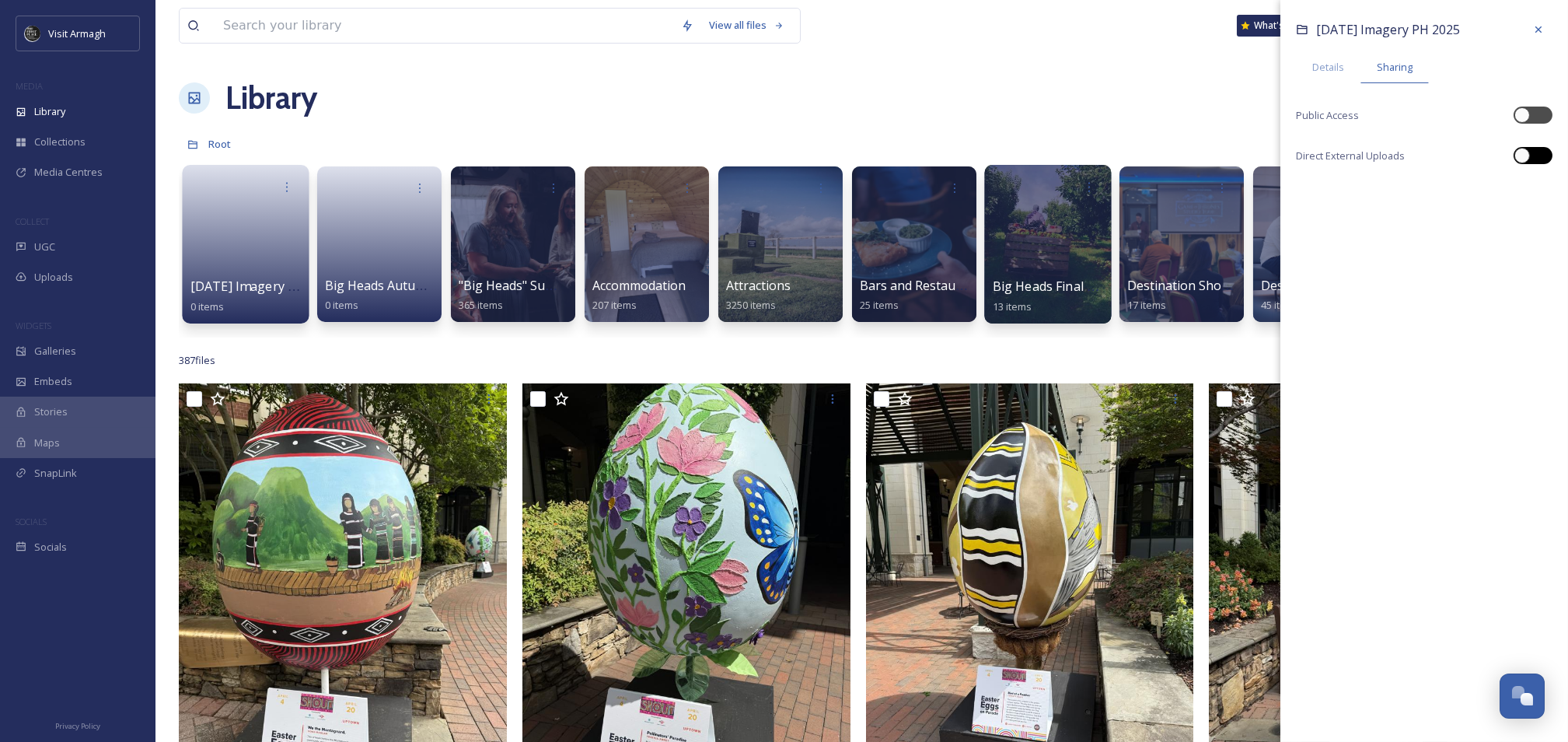
click at [1537, 152] on div at bounding box center [1541, 155] width 8 height 8
checkbox input "true"
click at [1538, 113] on div at bounding box center [1541, 115] width 8 height 8
checkbox input "true"
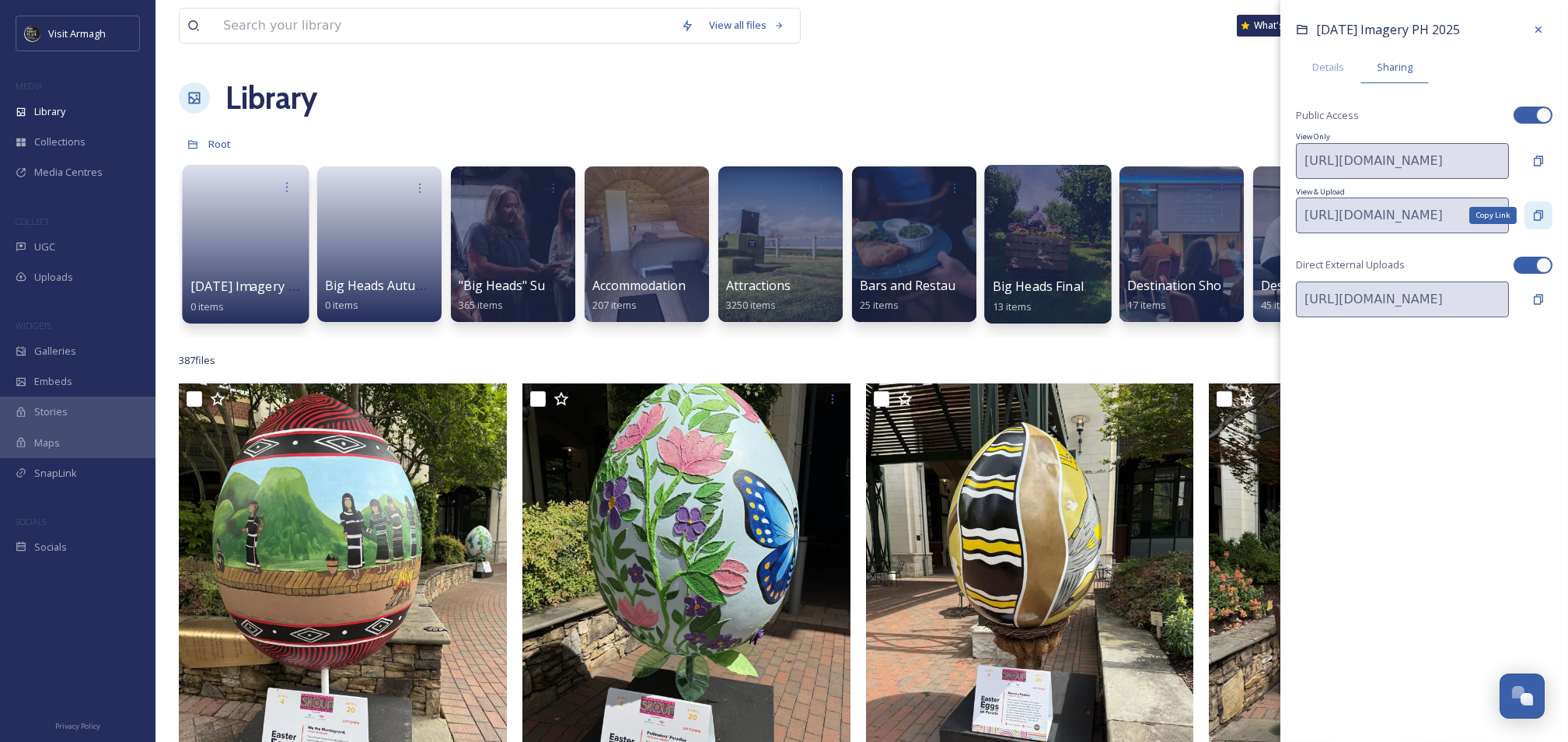
click at [1539, 219] on icon at bounding box center [1538, 215] width 9 height 10
click at [1536, 294] on icon at bounding box center [1538, 298] width 9 height 10
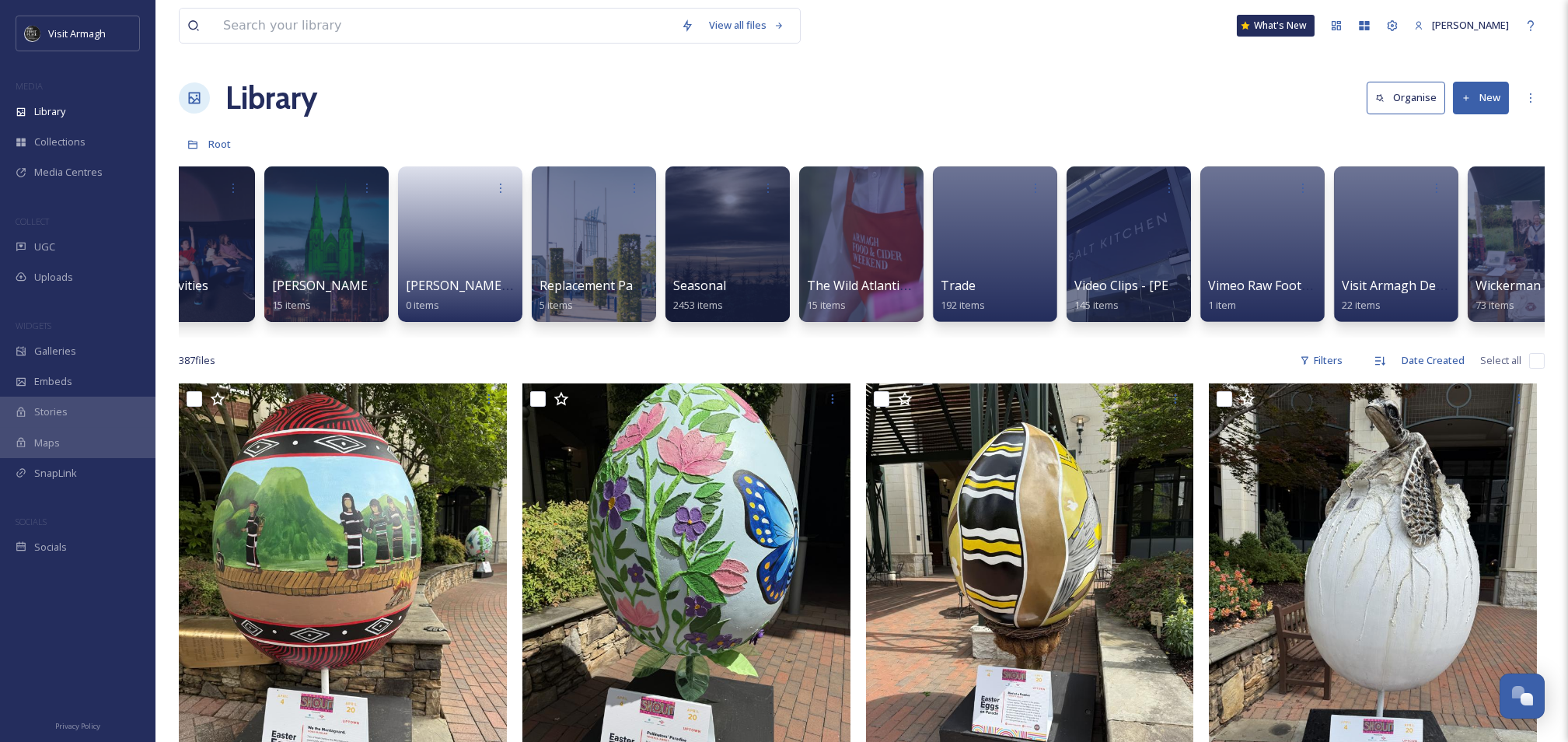
scroll to position [0, 1843]
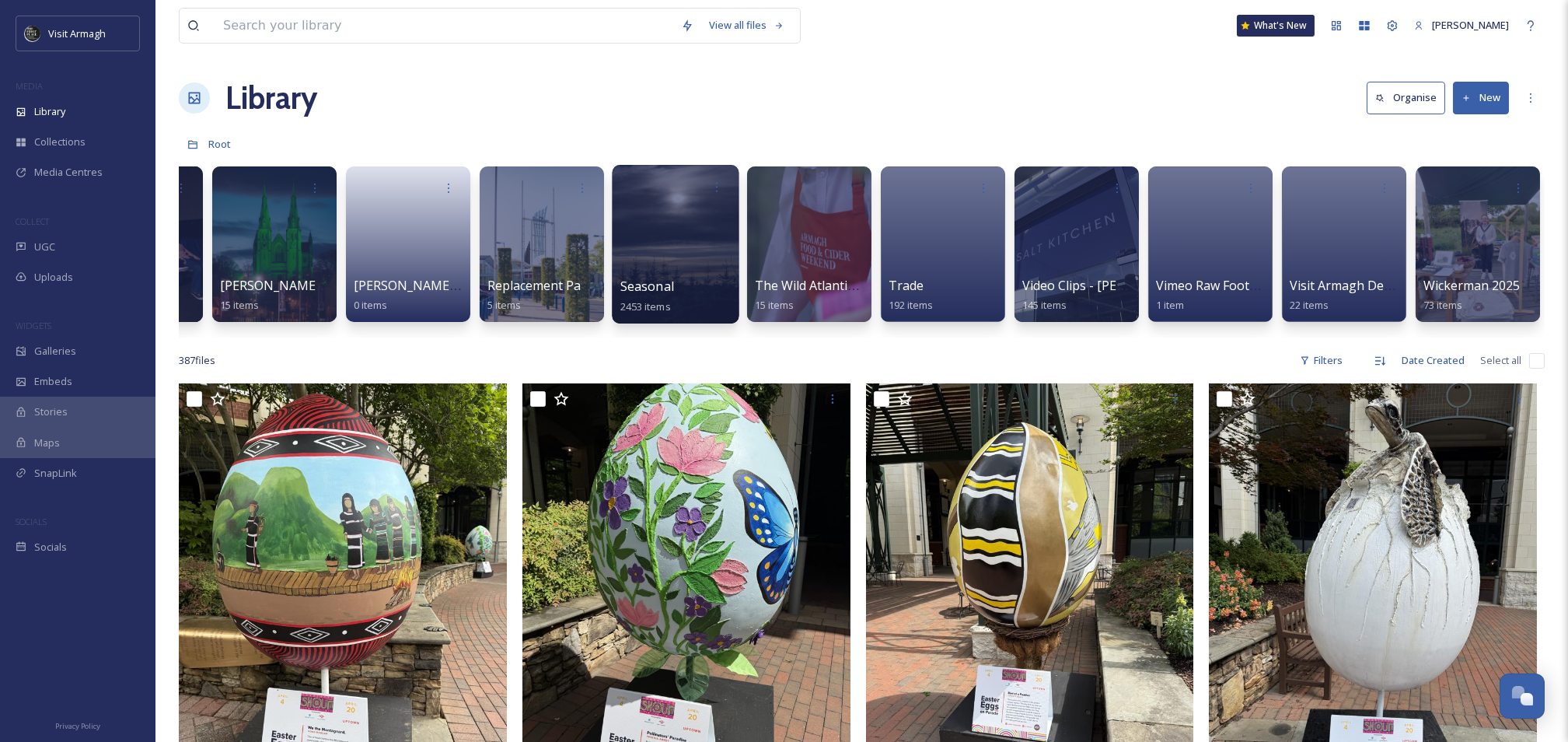
click at [664, 201] on div at bounding box center [675, 187] width 111 height 29
click at [669, 206] on div at bounding box center [675, 244] width 127 height 159
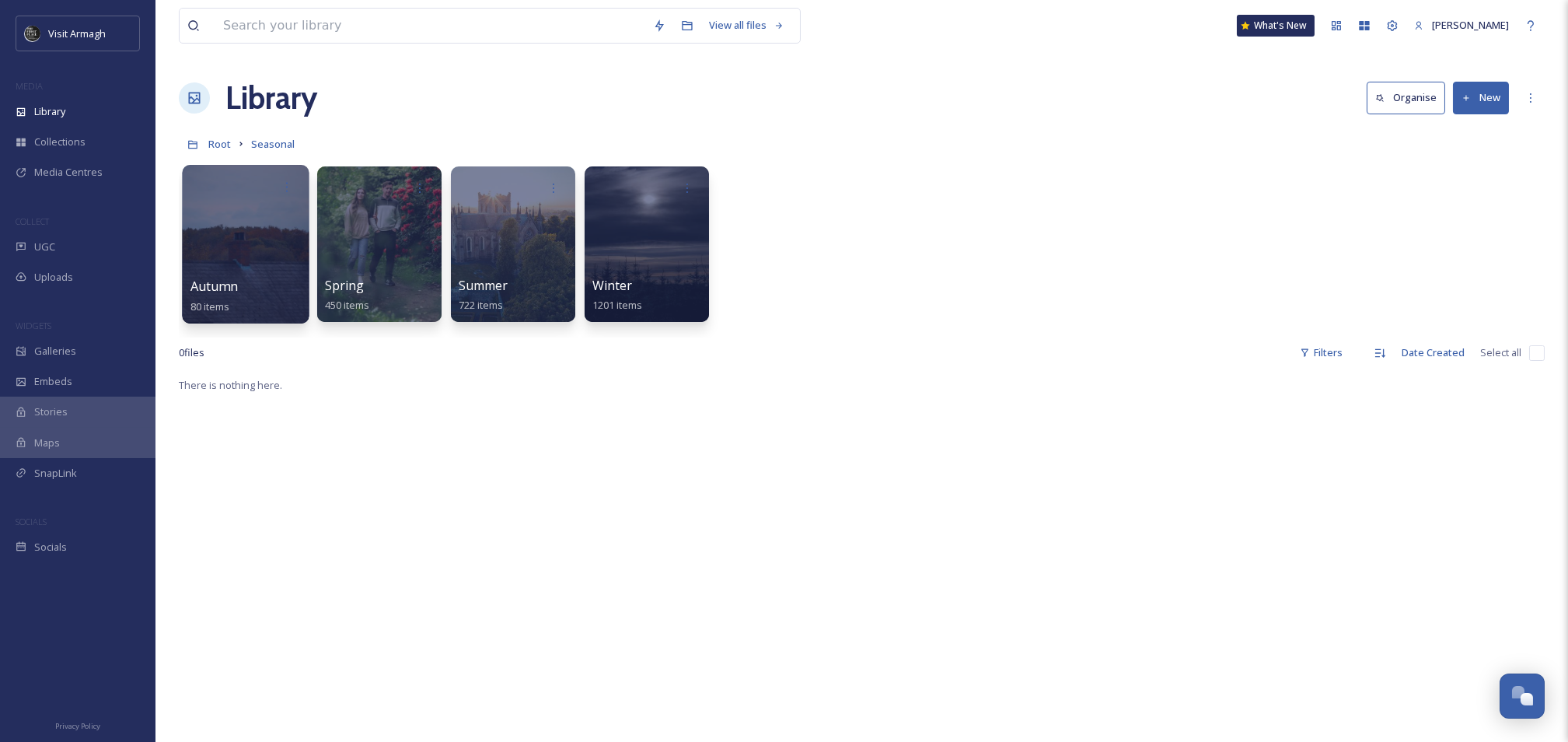
click at [230, 265] on div at bounding box center [245, 244] width 127 height 159
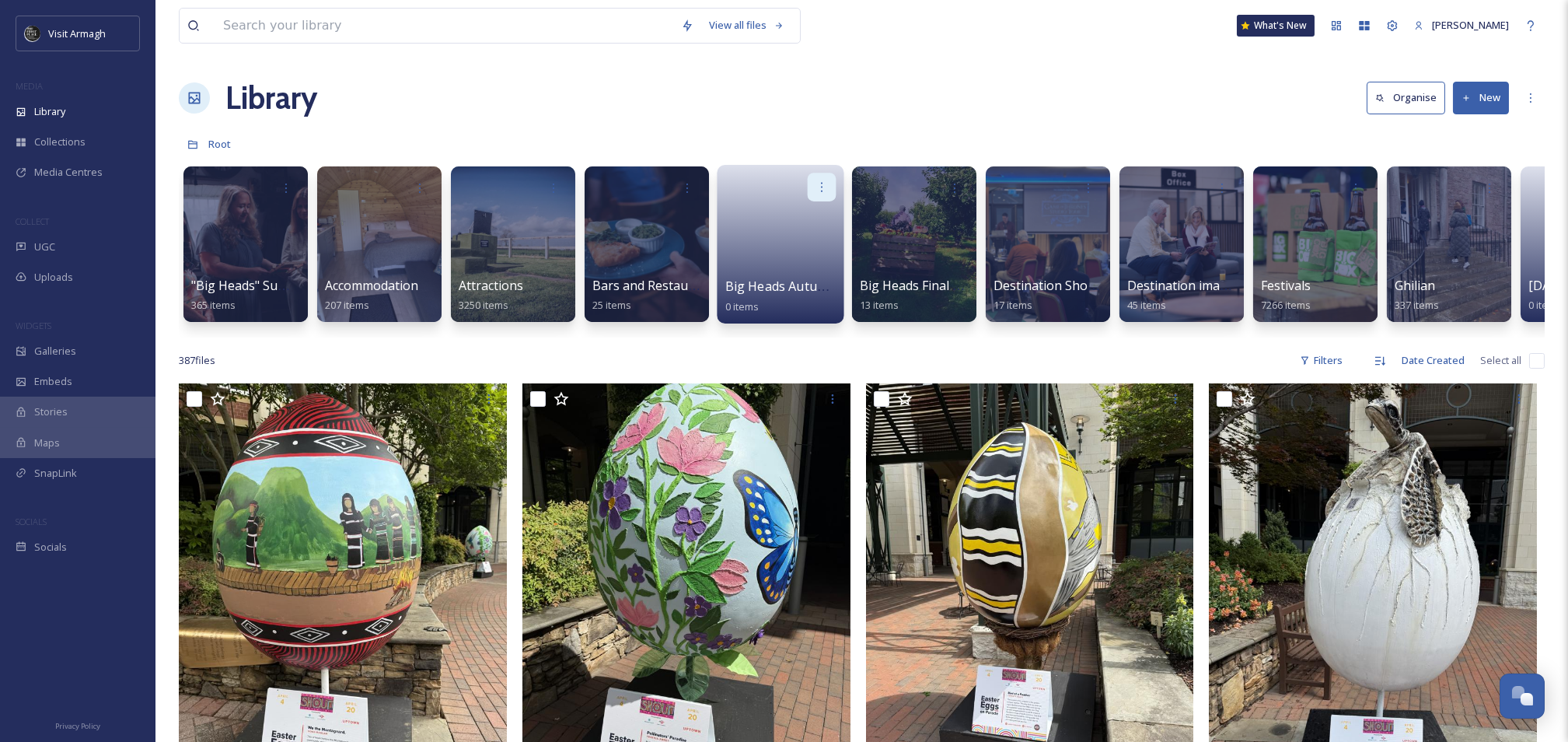
click at [821, 195] on div at bounding box center [821, 187] width 29 height 29
click at [793, 219] on span "Edit / Share" at bounding box center [784, 222] width 55 height 16
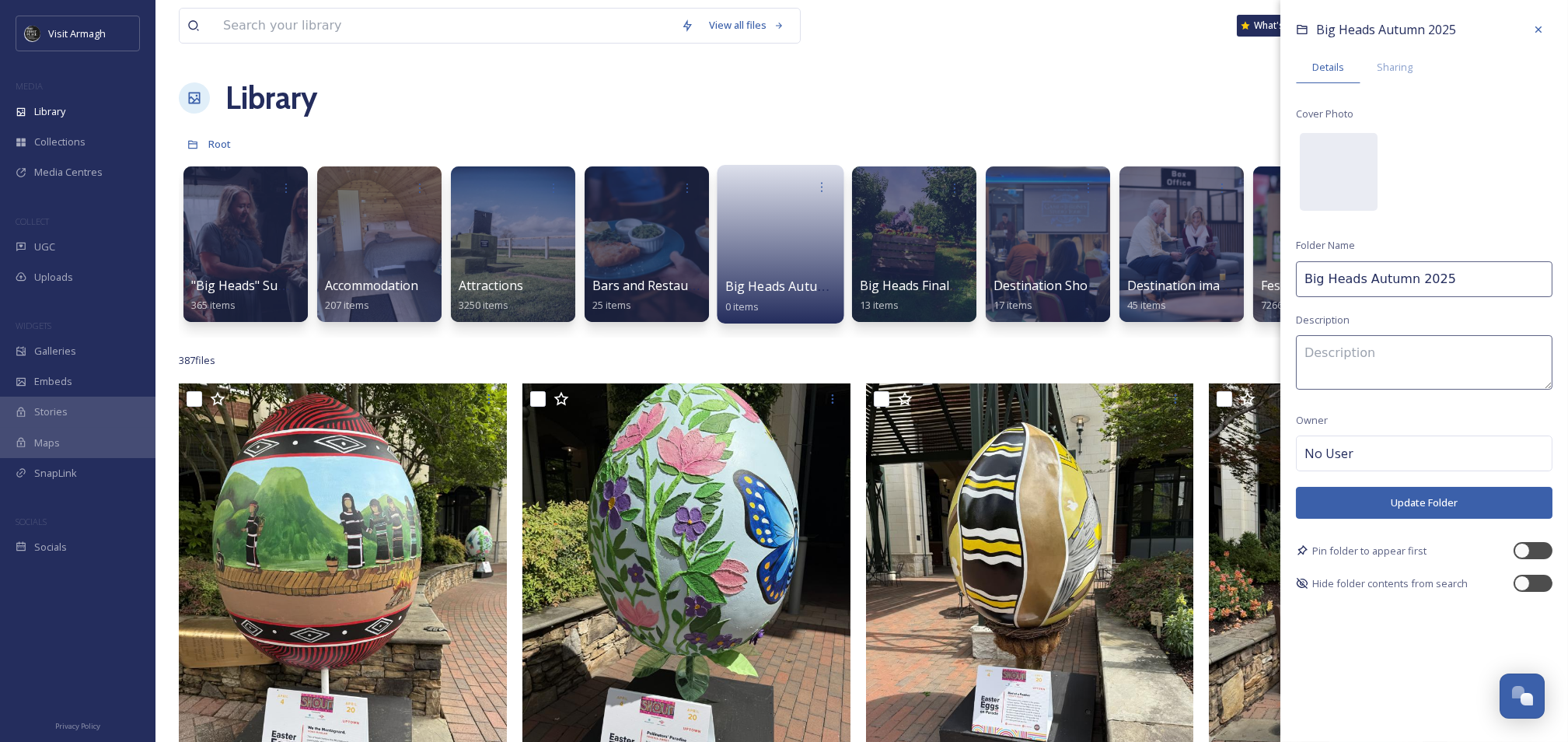
click at [1542, 33] on icon at bounding box center [1538, 30] width 12 height 12
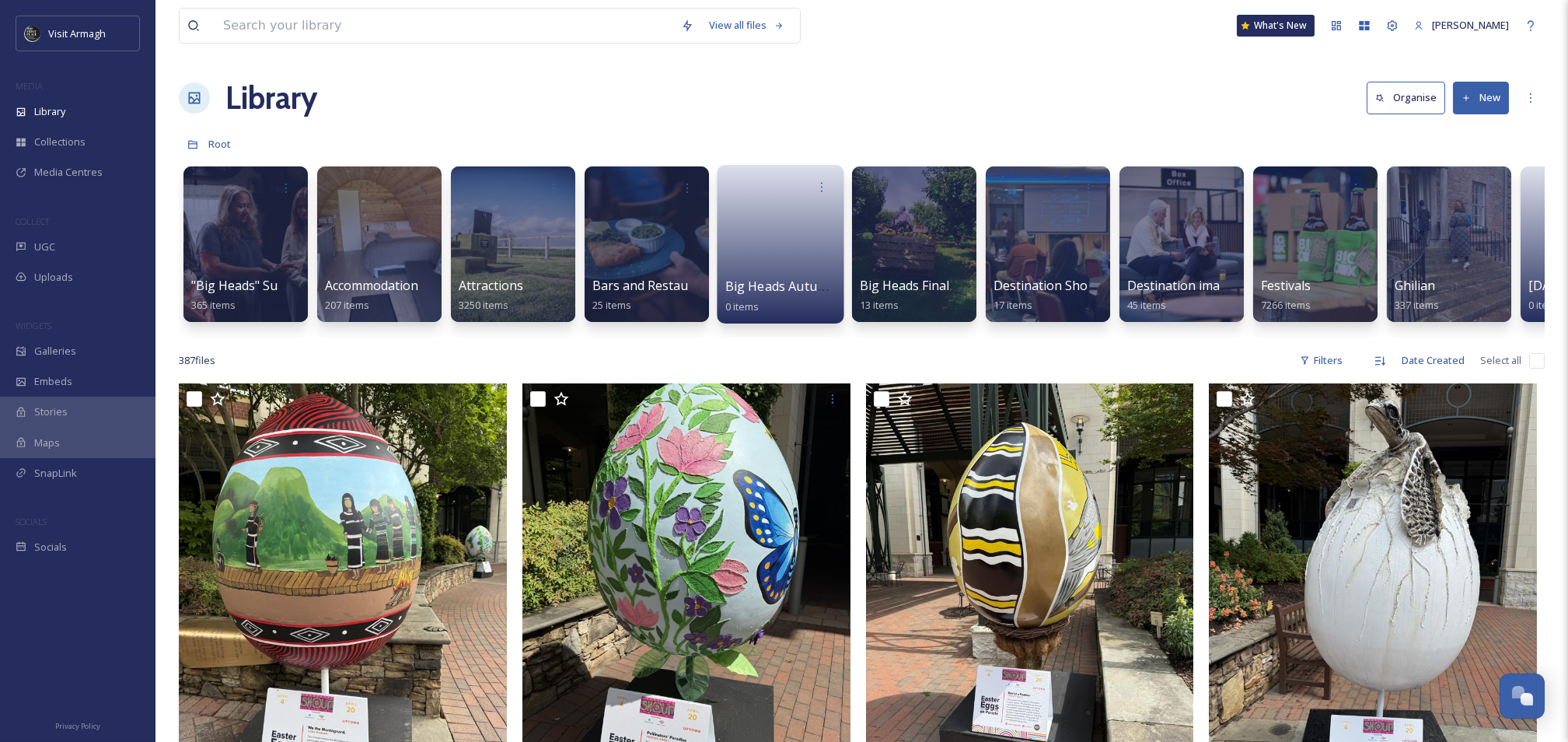
click at [761, 245] on link at bounding box center [781, 239] width 111 height 76
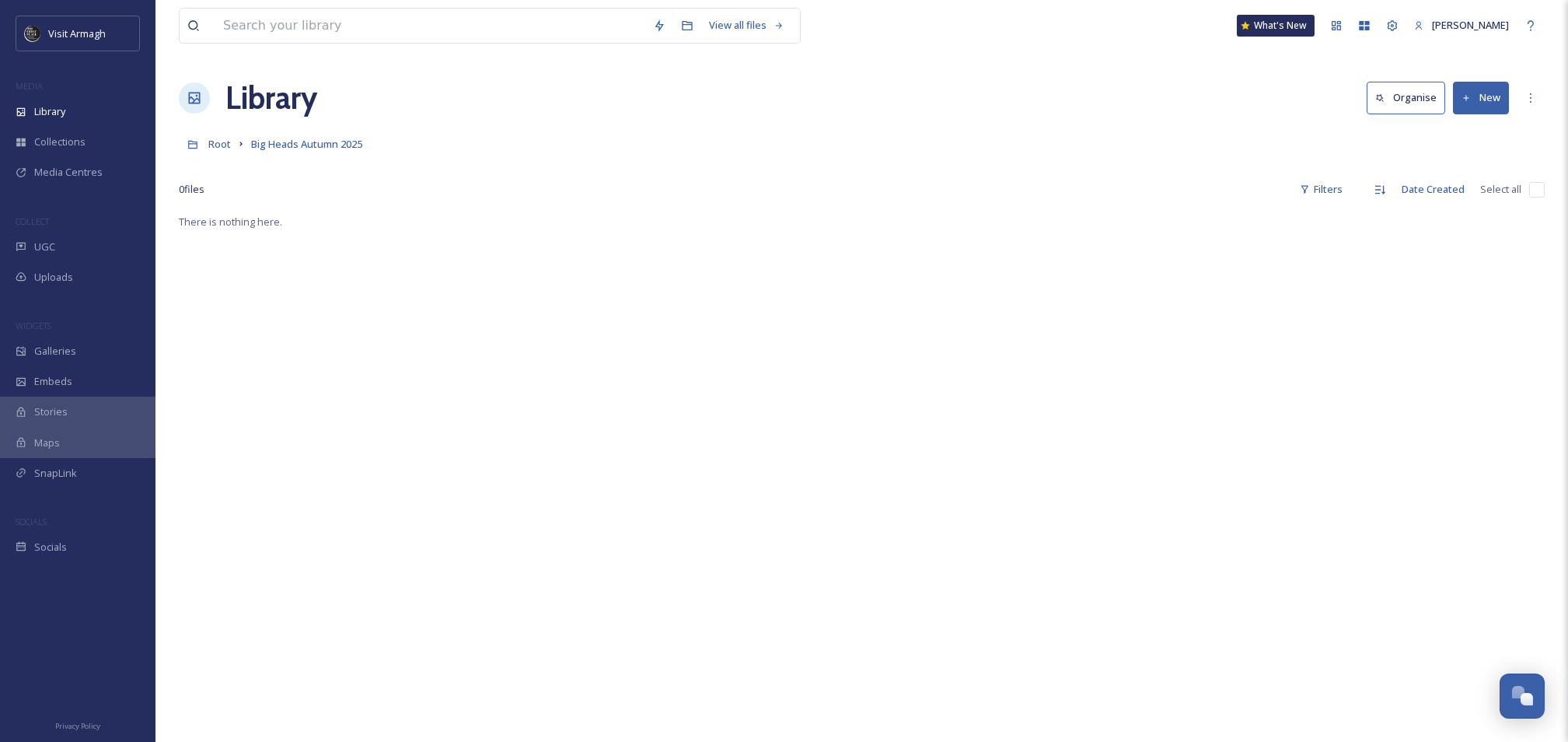
click at [1476, 93] on button "New" at bounding box center [1481, 98] width 56 height 32
click at [1447, 135] on div "File Upload" at bounding box center [1464, 134] width 87 height 30
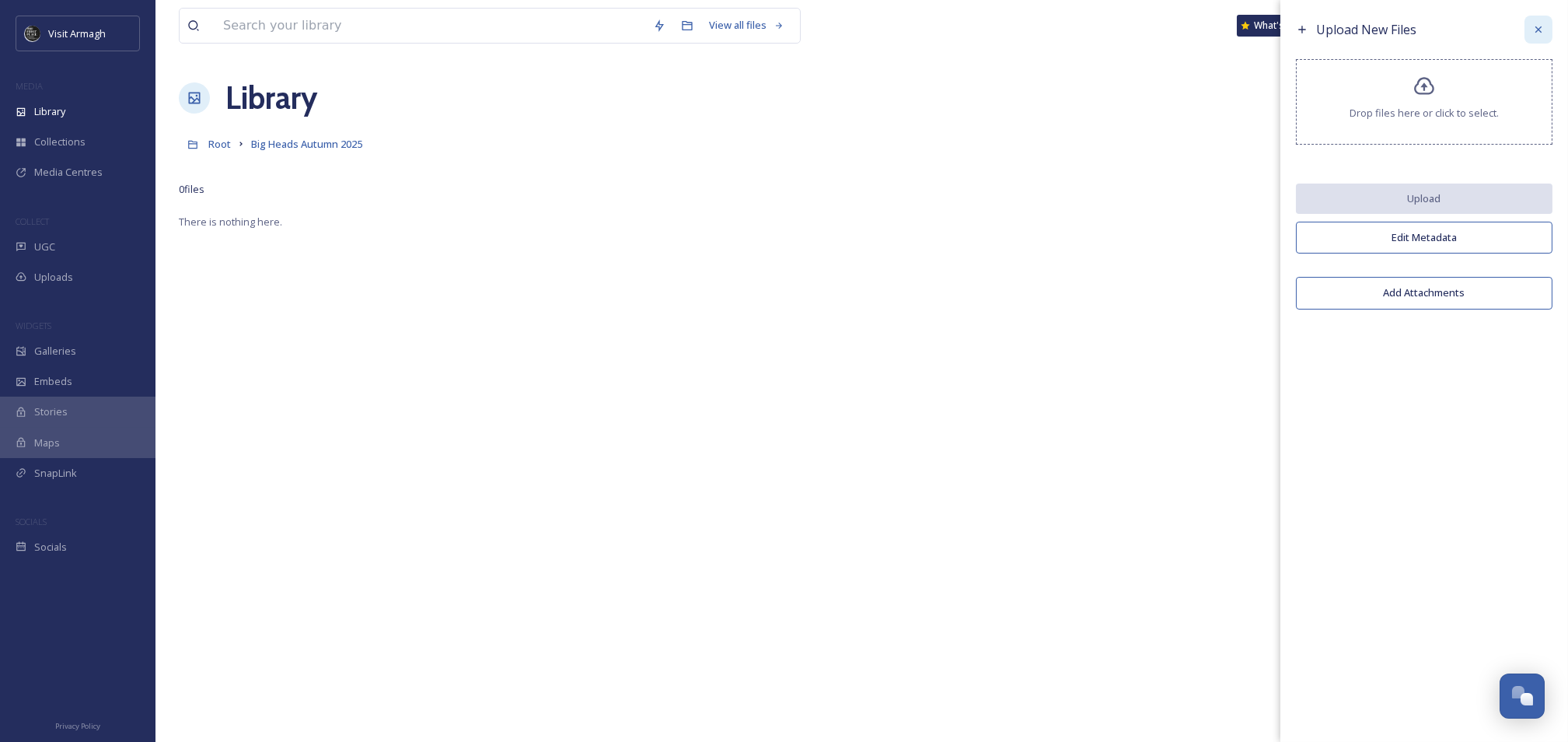
click at [1539, 26] on icon at bounding box center [1538, 30] width 12 height 12
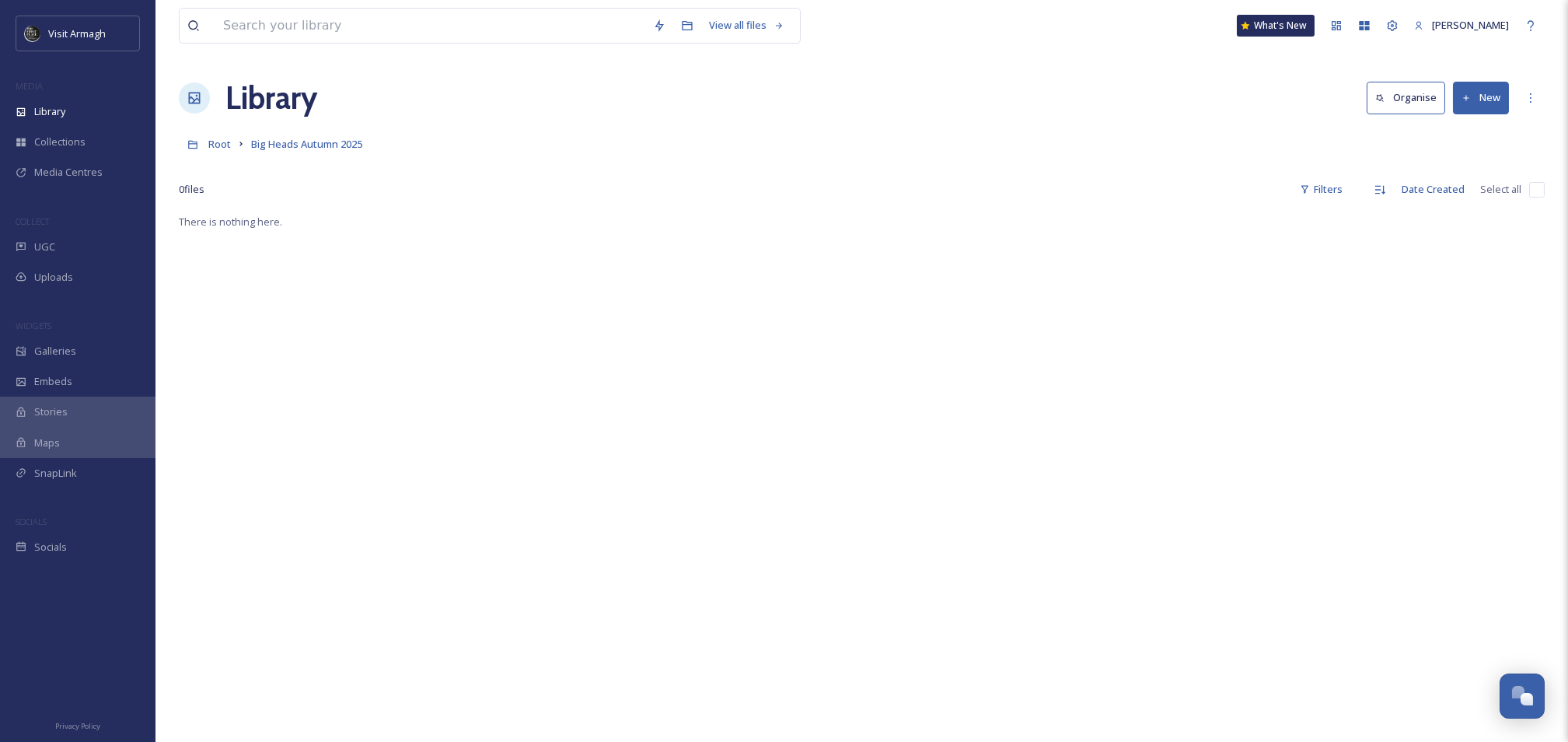
click at [1476, 97] on button "New" at bounding box center [1481, 98] width 56 height 32
click at [1459, 188] on span "Folder" at bounding box center [1463, 194] width 30 height 15
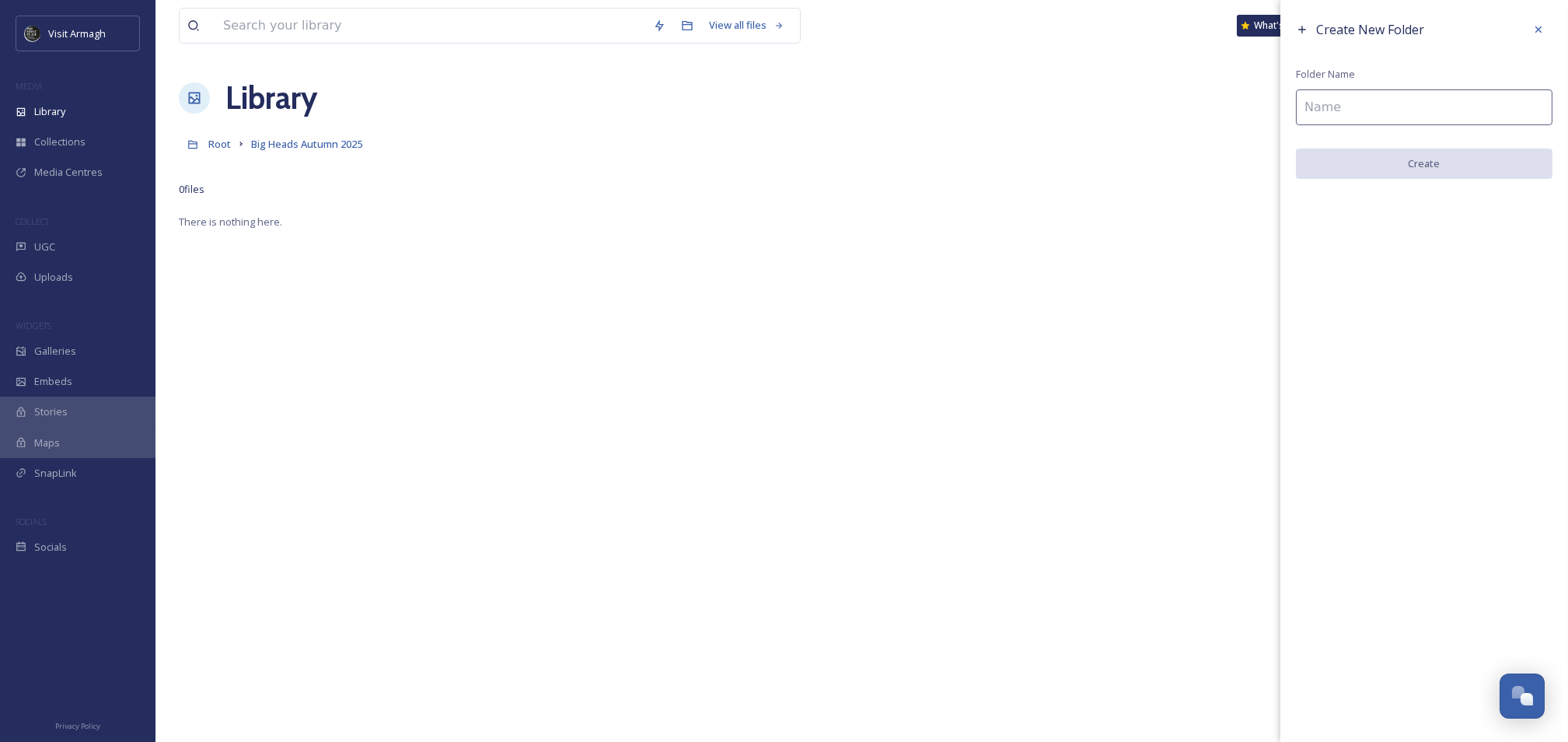
click at [1331, 103] on input at bounding box center [1424, 107] width 257 height 36
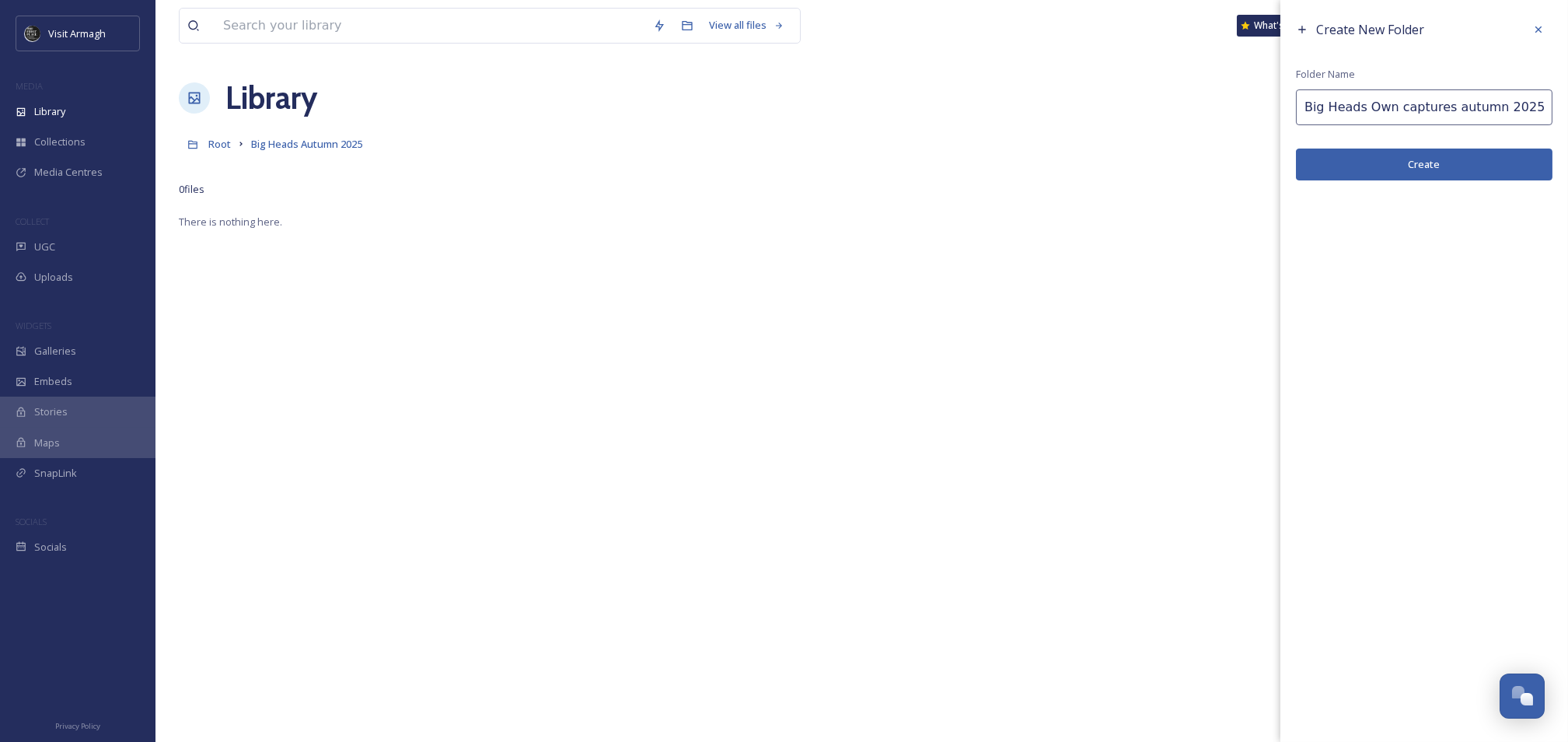
type input "Big Heads Own captures autumn 2025"
click at [1386, 166] on button "Create" at bounding box center [1424, 164] width 257 height 32
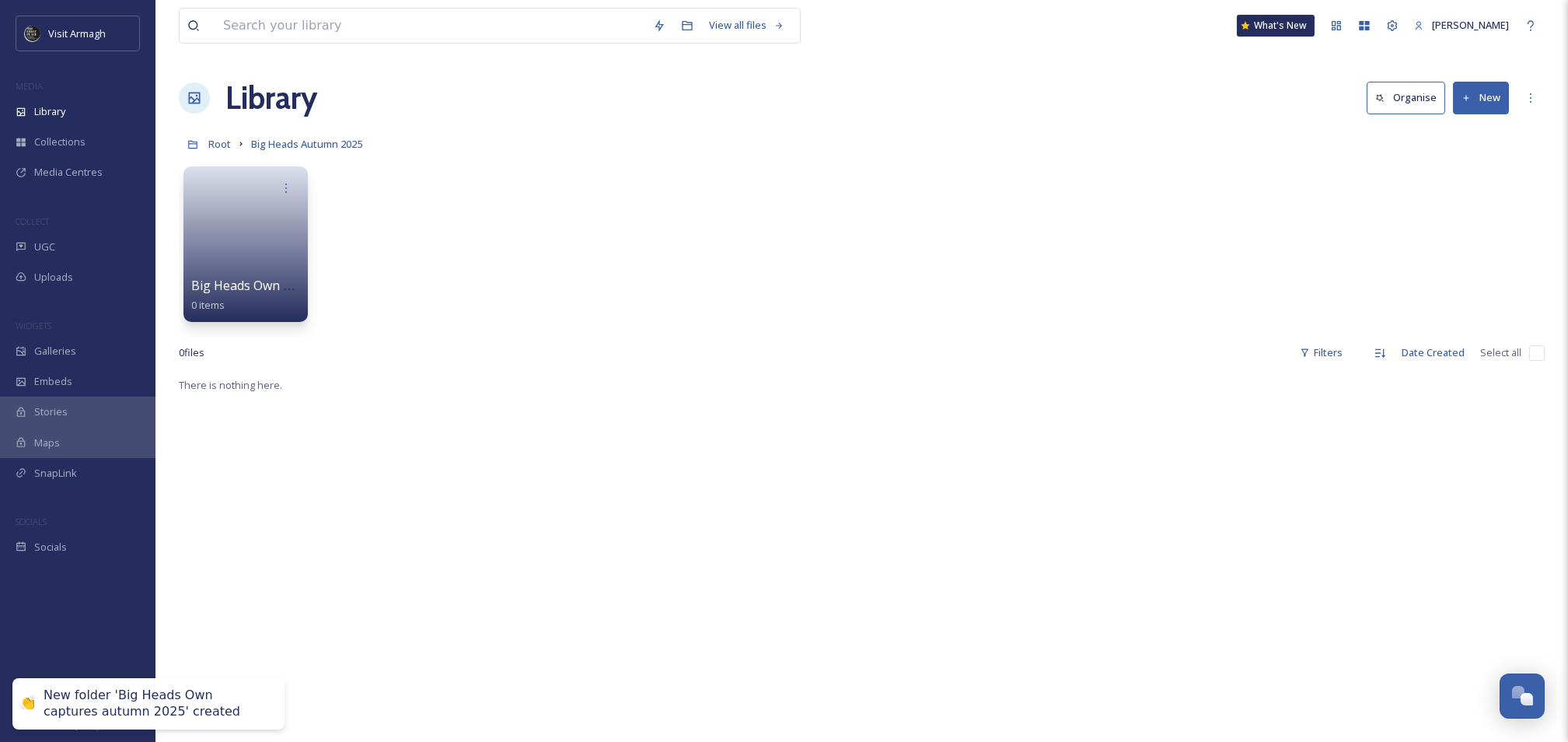
click at [1496, 105] on button "New" at bounding box center [1481, 98] width 56 height 32
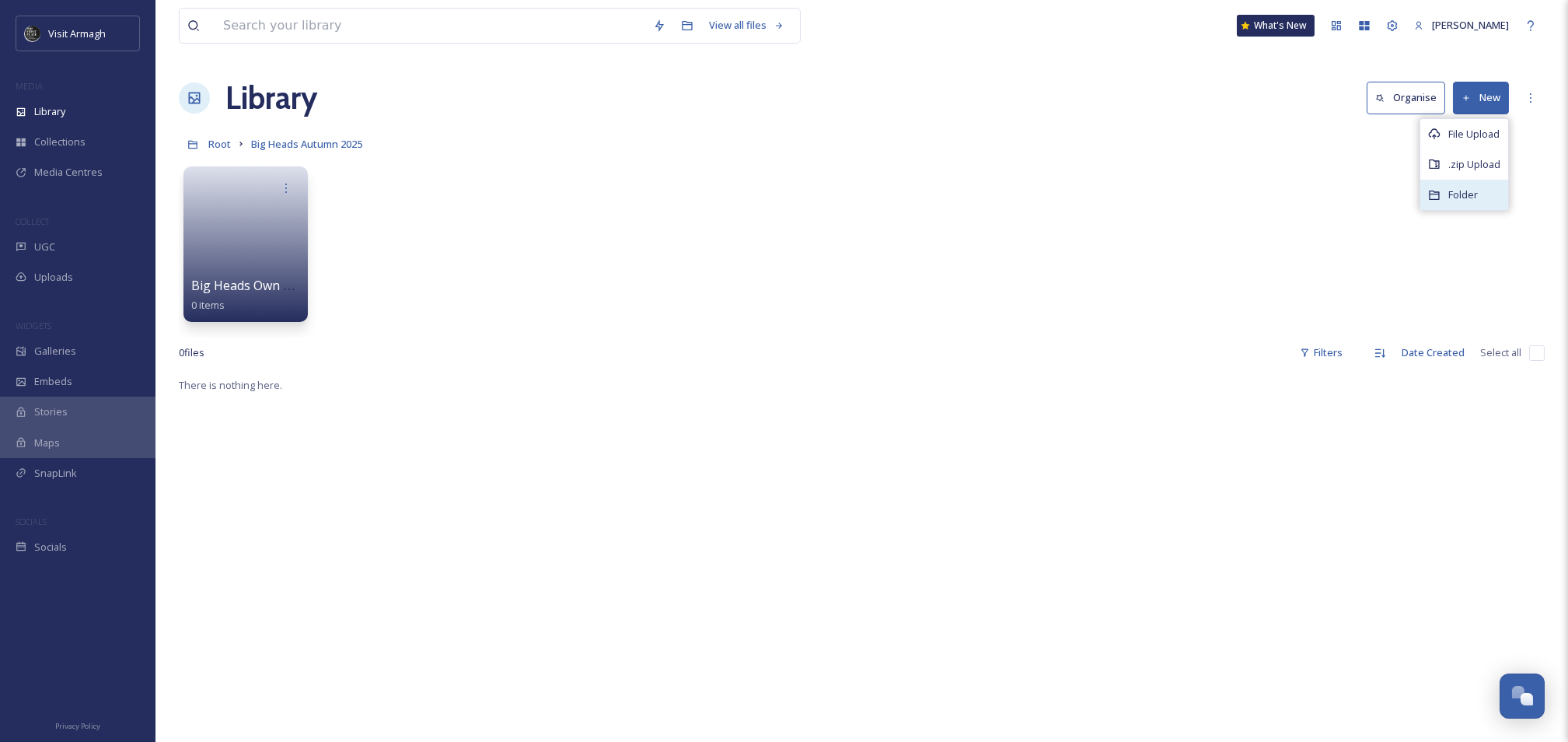
click at [1466, 197] on span "Folder" at bounding box center [1463, 194] width 30 height 15
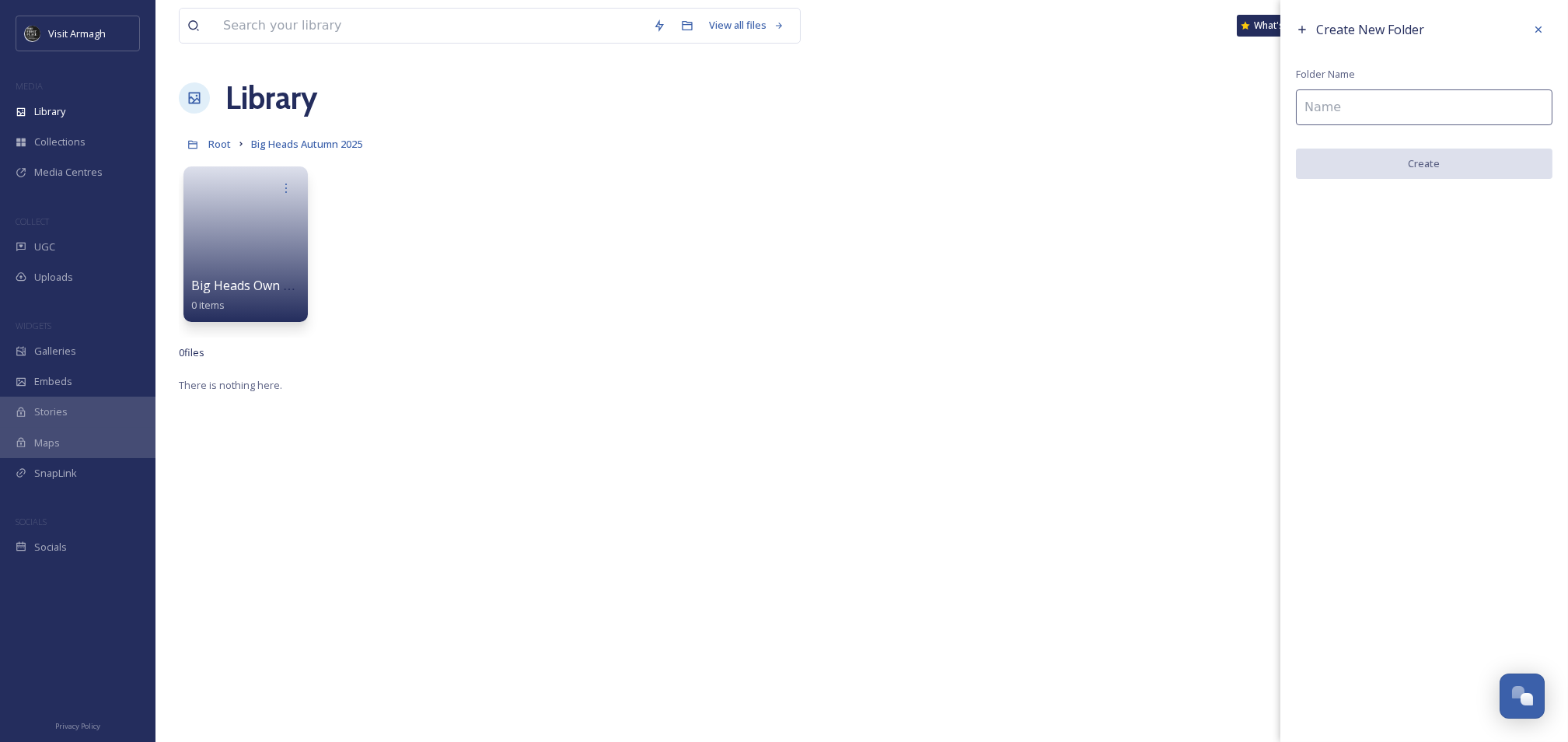
click at [1397, 115] on input at bounding box center [1424, 107] width 257 height 36
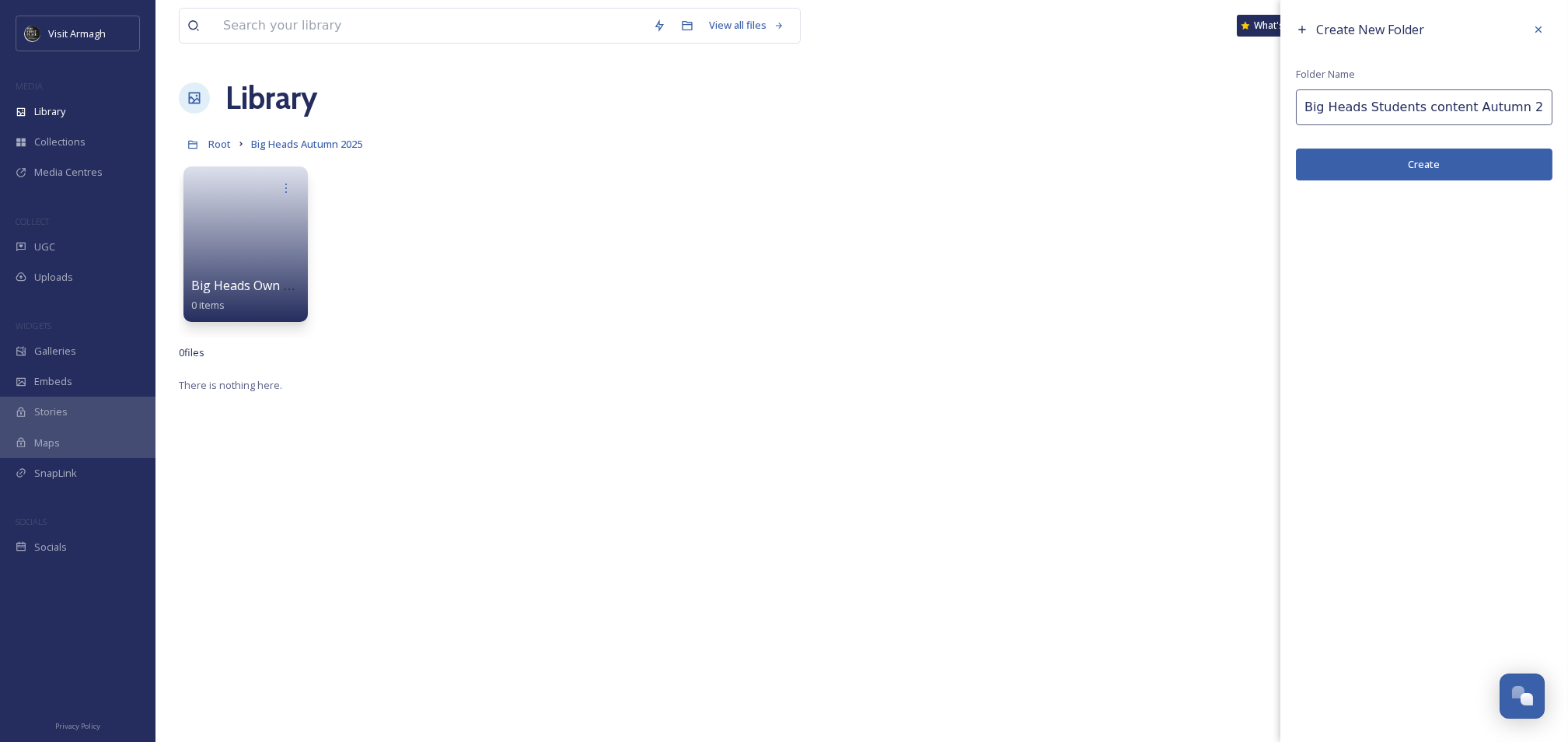
type input "Big Heads Students content Autumn 2025"
click at [1468, 155] on button "Create" at bounding box center [1424, 164] width 257 height 32
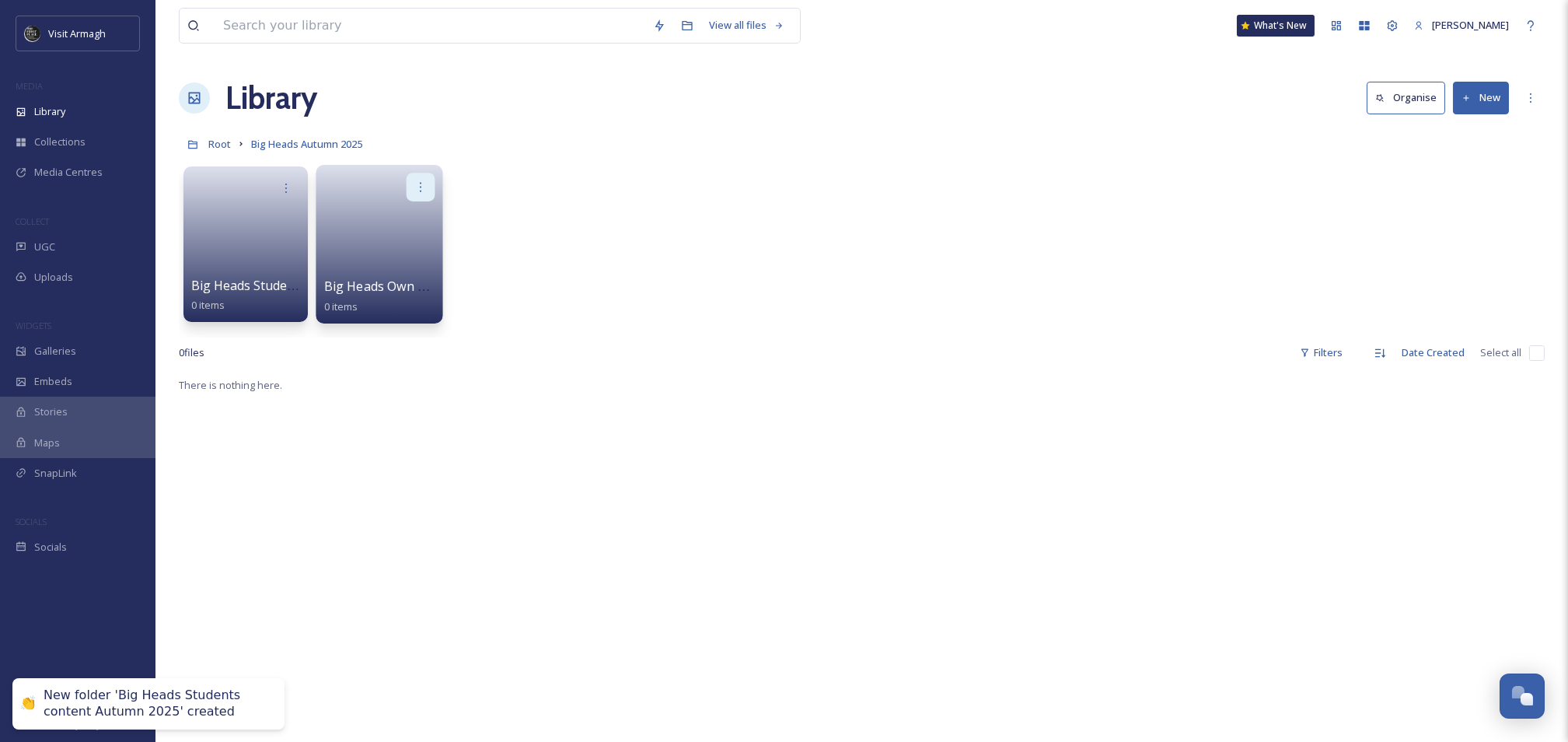
drag, startPoint x: 415, startPoint y: 183, endPoint x: 417, endPoint y: 192, distance: 9.2
click at [415, 183] on icon at bounding box center [421, 187] width 12 height 12
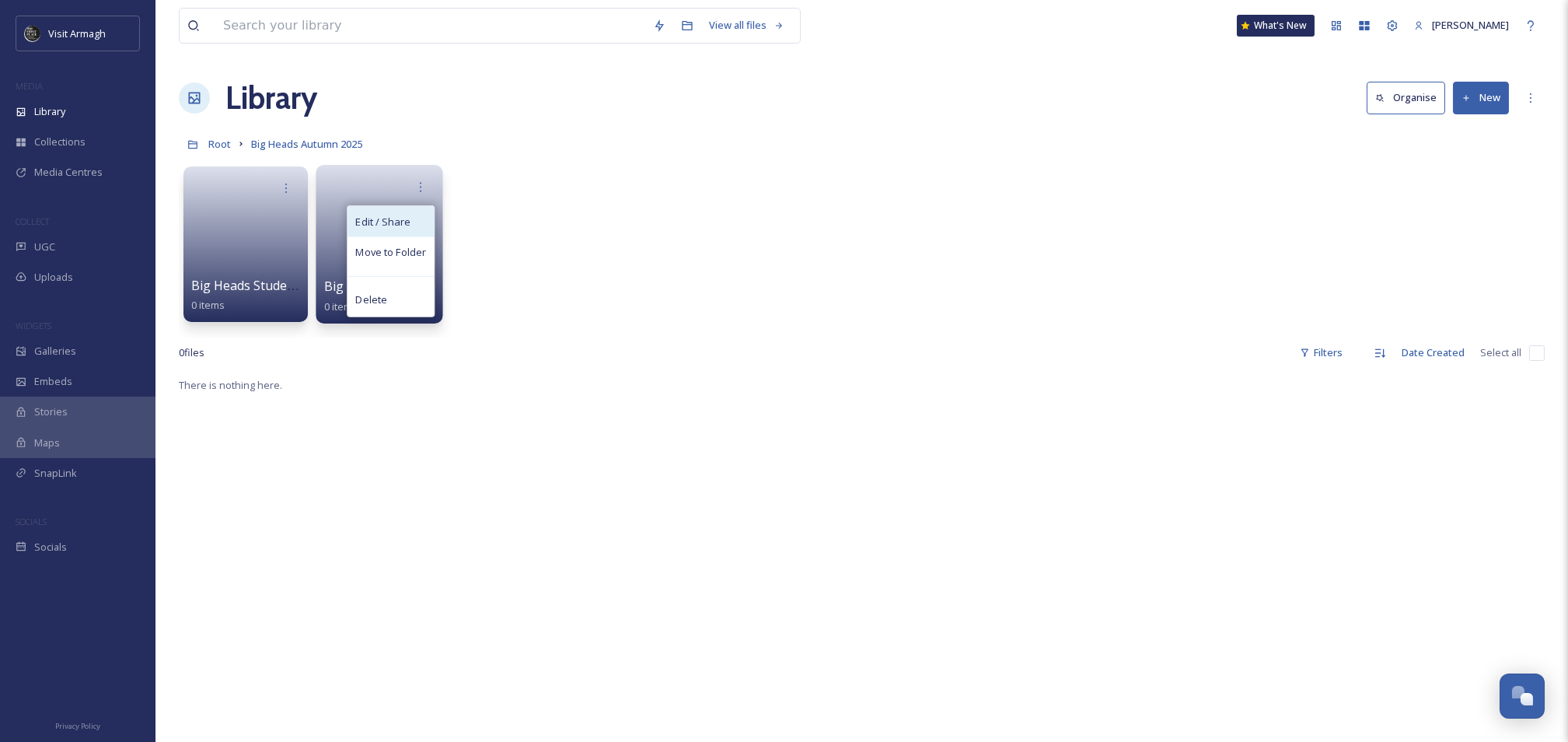
click at [362, 226] on span "Edit / Share" at bounding box center [383, 222] width 55 height 16
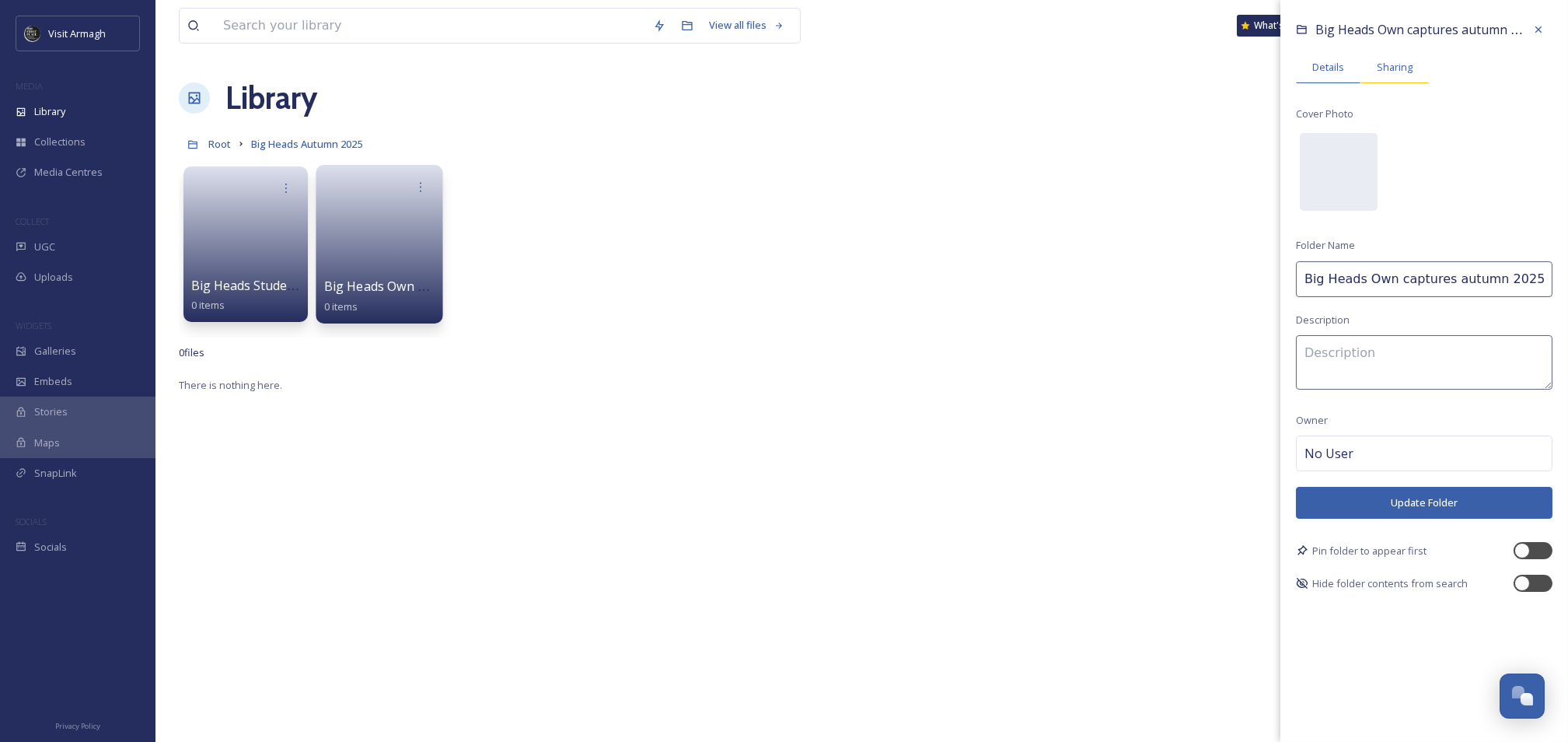
click at [1418, 67] on div "Sharing" at bounding box center [1395, 67] width 69 height 32
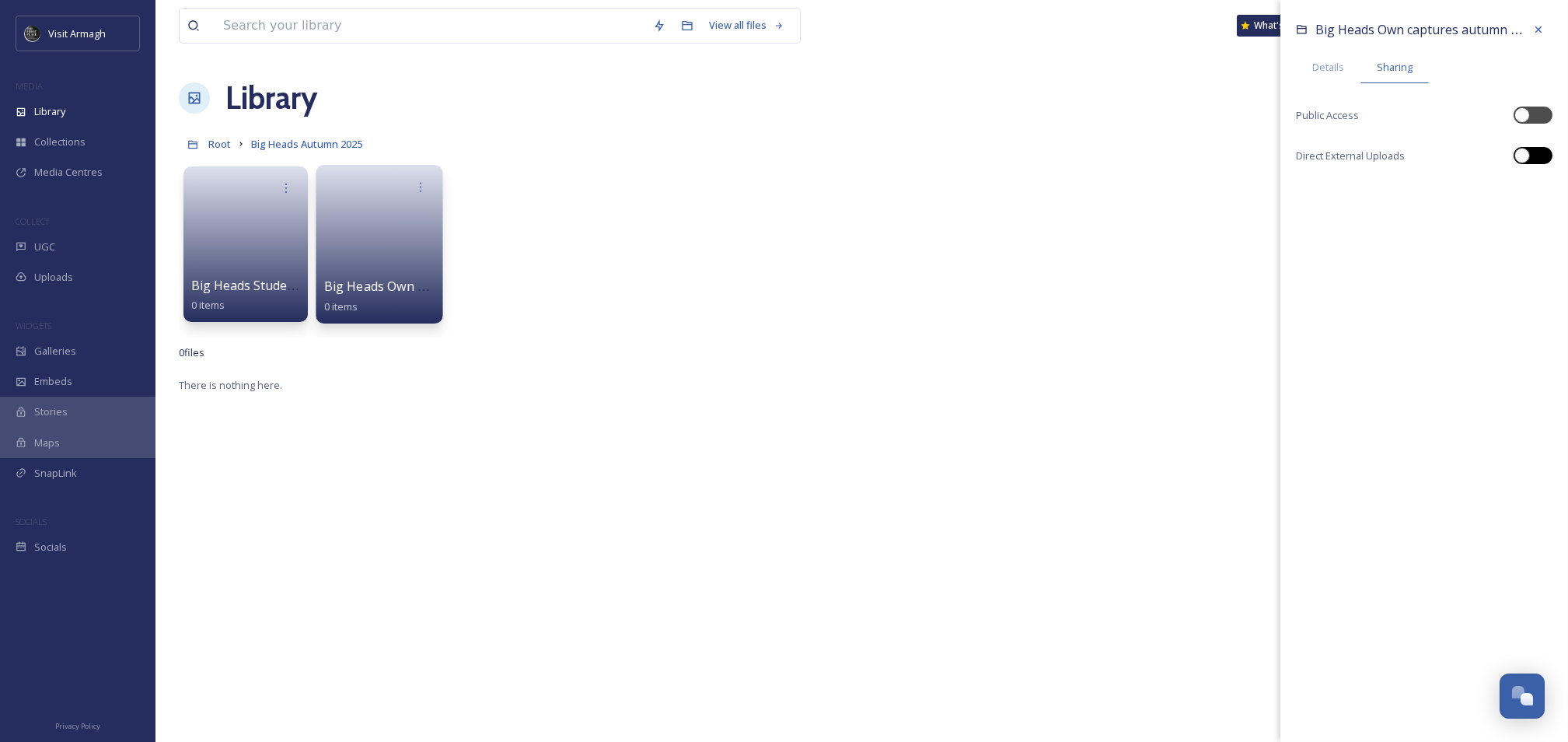
click at [1538, 157] on div at bounding box center [1541, 155] width 8 height 8
checkbox input "true"
click at [1536, 179] on div "Copy Link" at bounding box center [1538, 190] width 28 height 28
